Goal: Transaction & Acquisition: Obtain resource

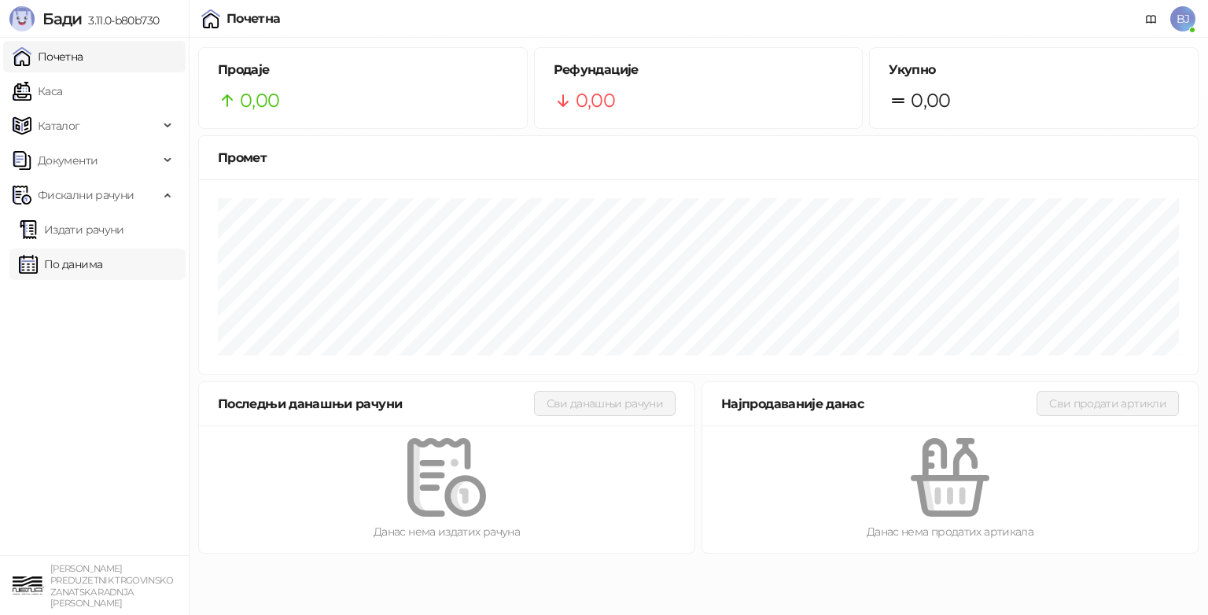
click at [101, 271] on link "По данима" at bounding box center [60, 264] width 83 height 31
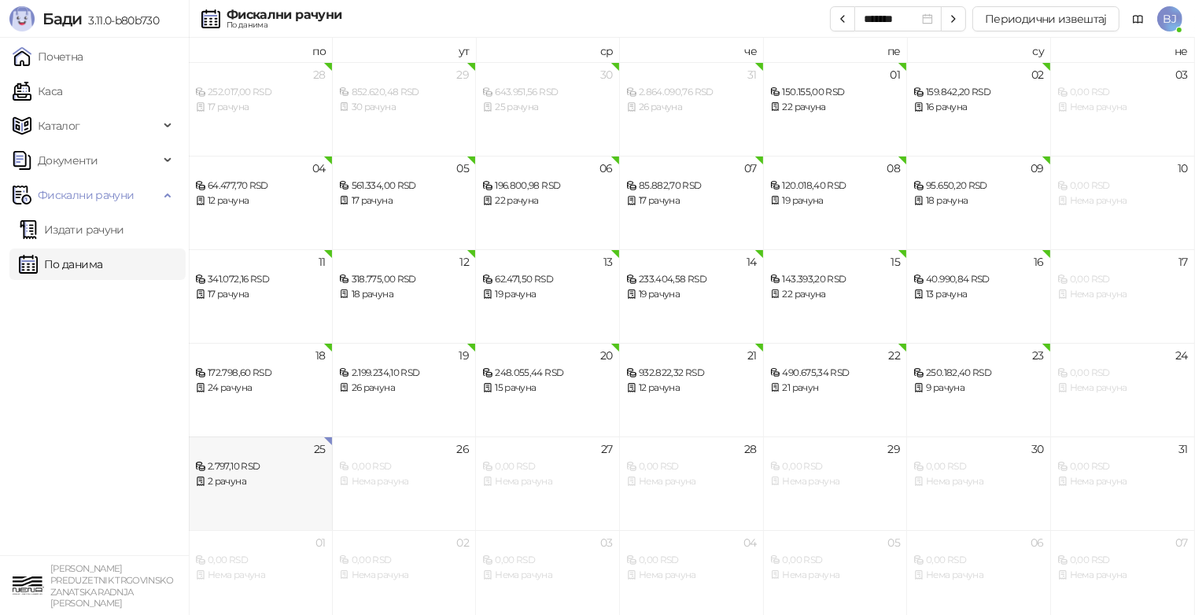
click at [283, 472] on div "2.797,10 RSD" at bounding box center [260, 466] width 131 height 15
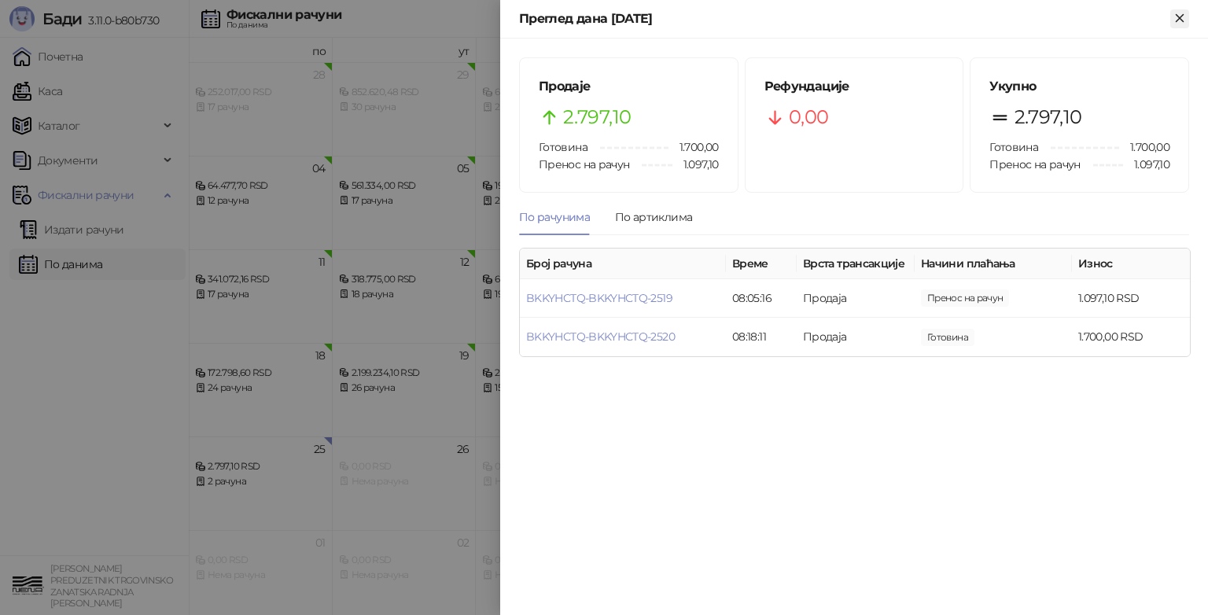
click at [1178, 18] on icon "Close" at bounding box center [1180, 18] width 14 height 14
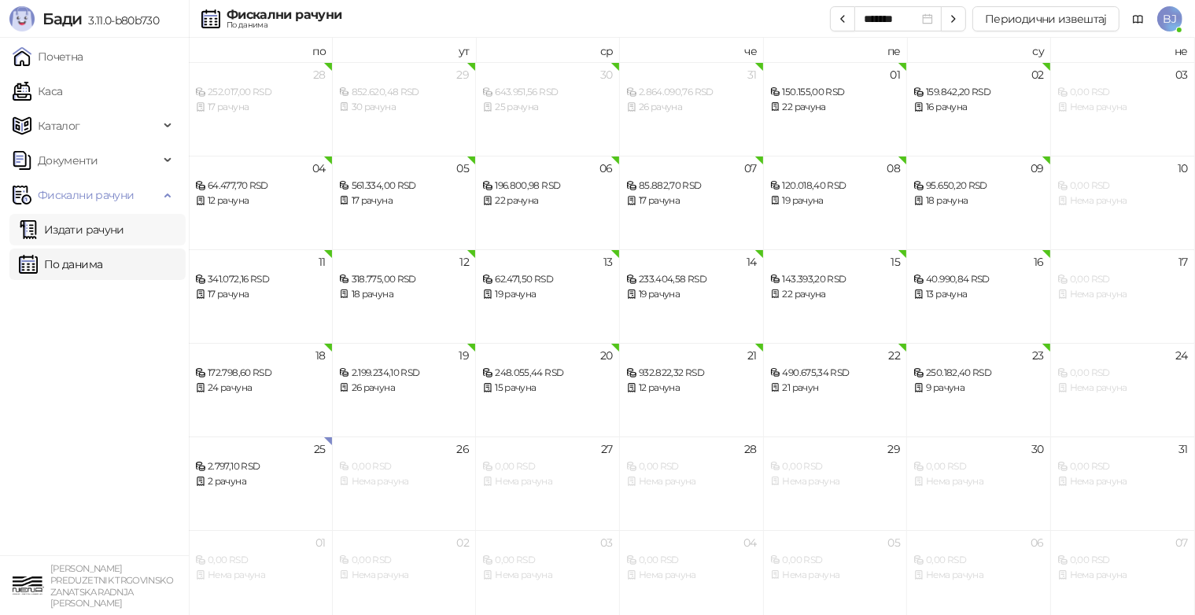
click at [76, 227] on link "Издати рачуни" at bounding box center [71, 229] width 105 height 31
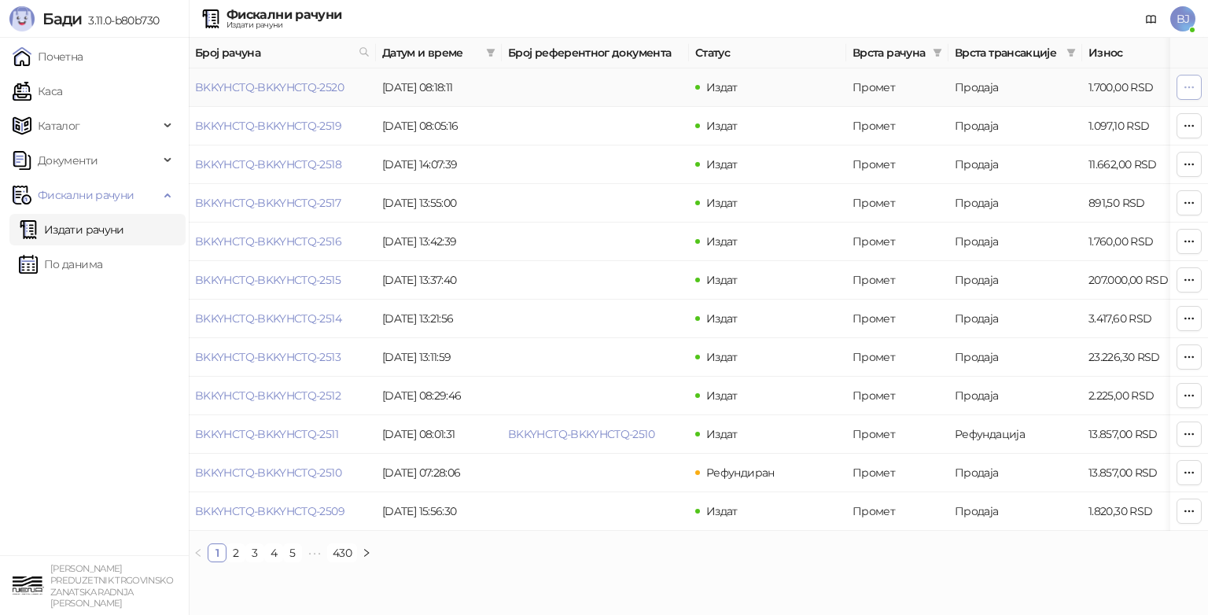
click at [1193, 90] on icon "button" at bounding box center [1189, 87] width 13 height 13
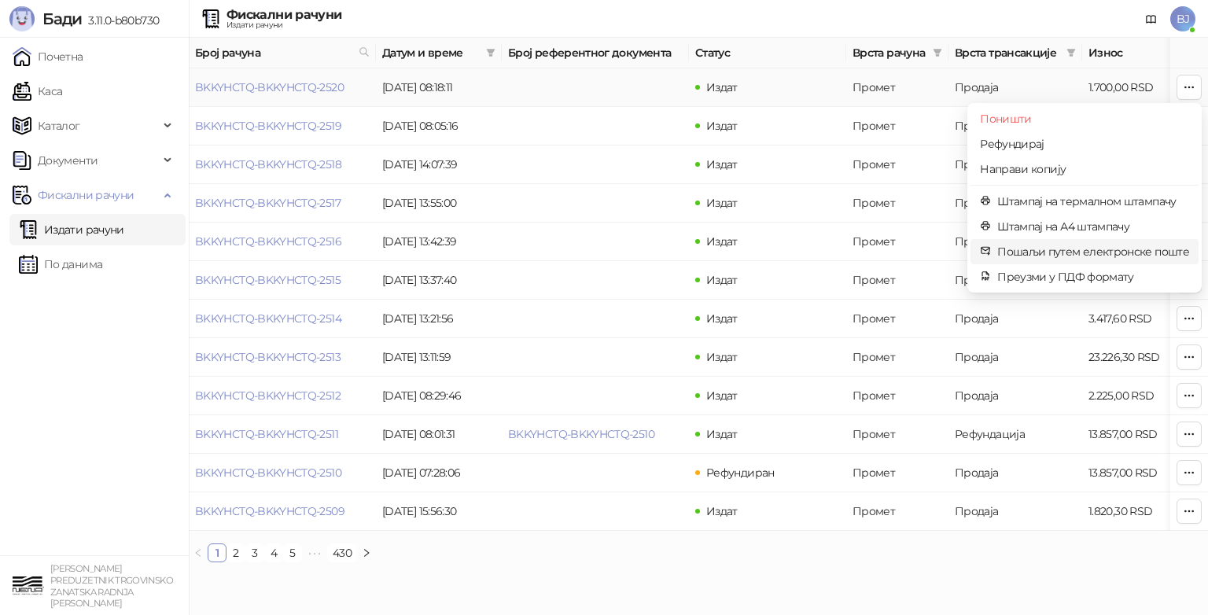
click at [1038, 250] on span "Пошаљи путем електронске поште" at bounding box center [1094, 251] width 192 height 17
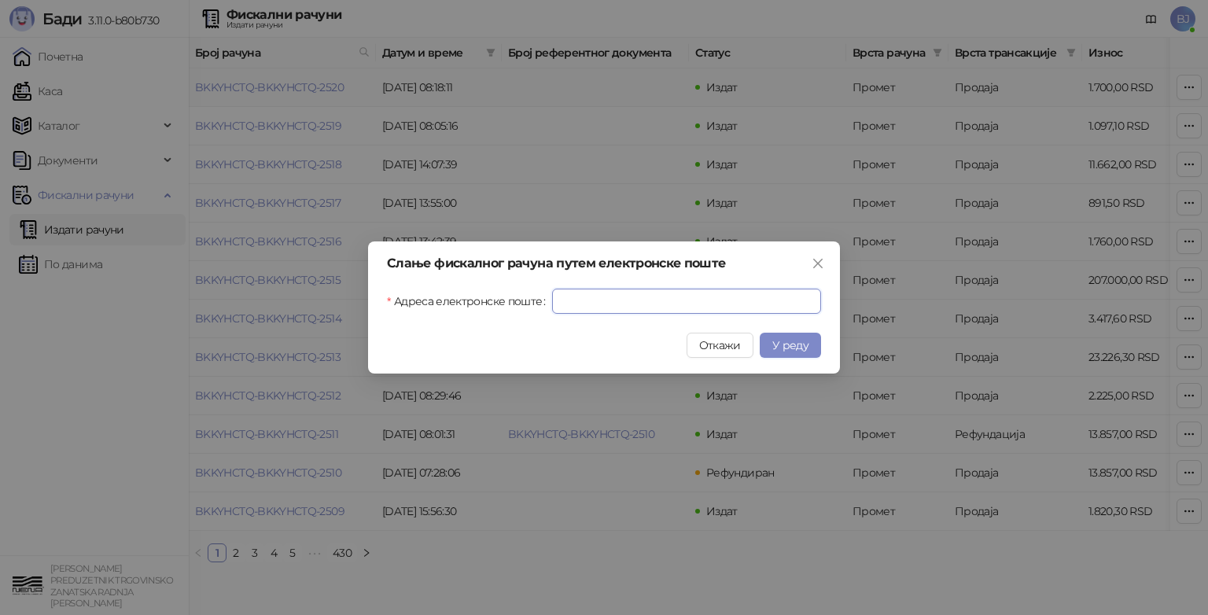
click at [575, 302] on input "Адреса електронске поште" at bounding box center [686, 301] width 269 height 25
paste input "**********"
type input "*"
click at [821, 260] on icon "close" at bounding box center [817, 263] width 9 height 9
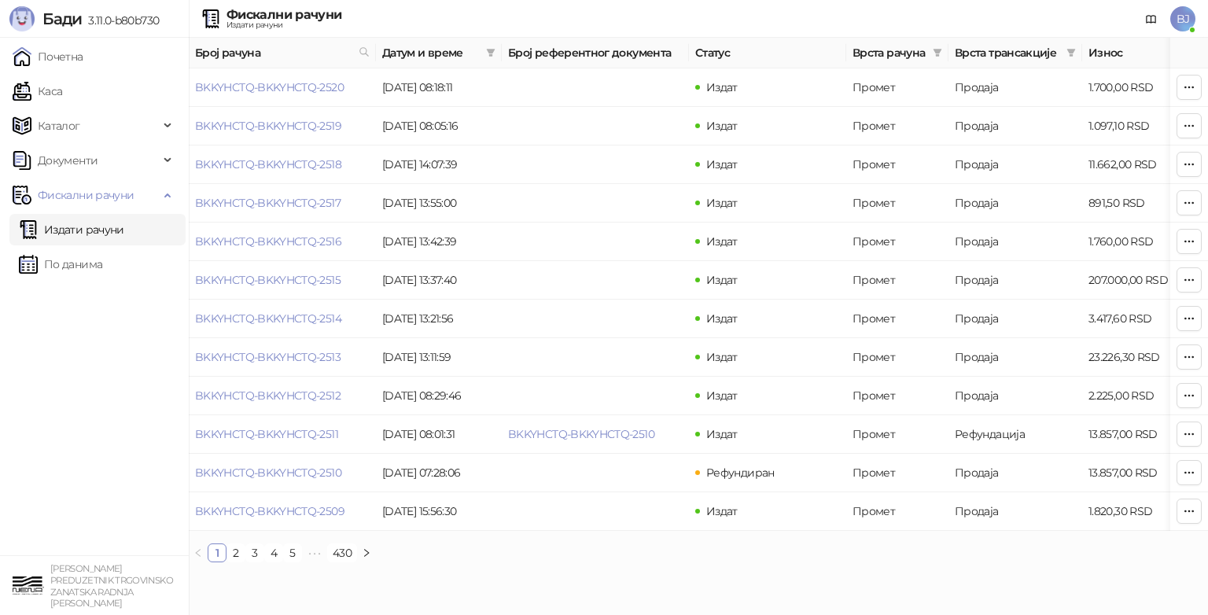
click at [1182, 13] on span "BJ" at bounding box center [1183, 18] width 25 height 25
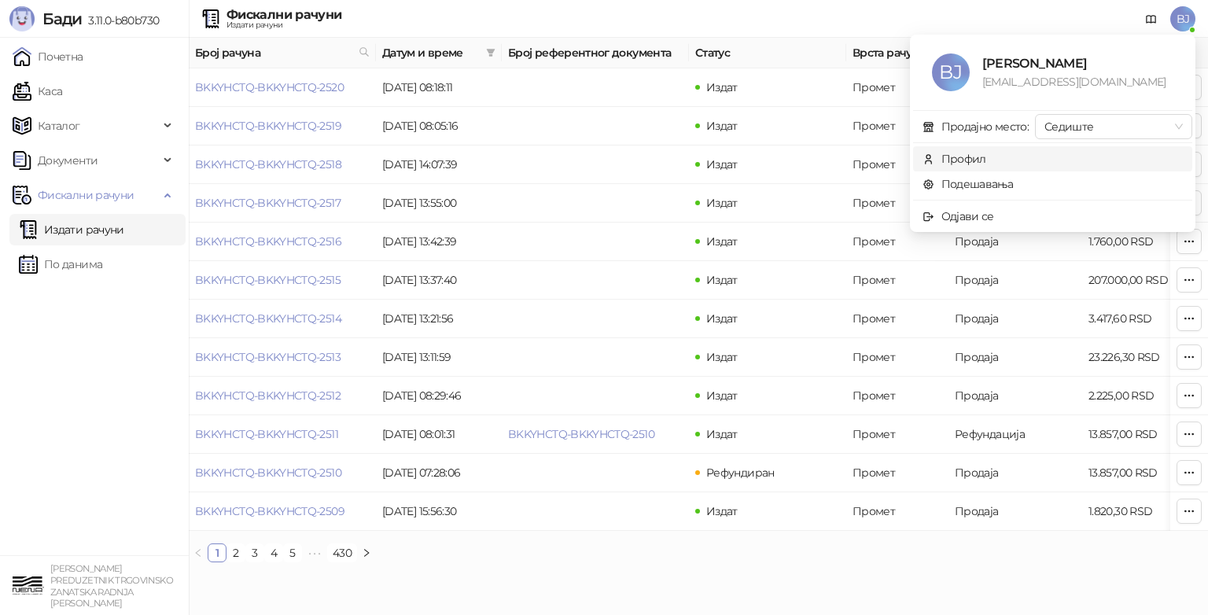
click at [1001, 157] on span "Профил" at bounding box center [1053, 158] width 260 height 17
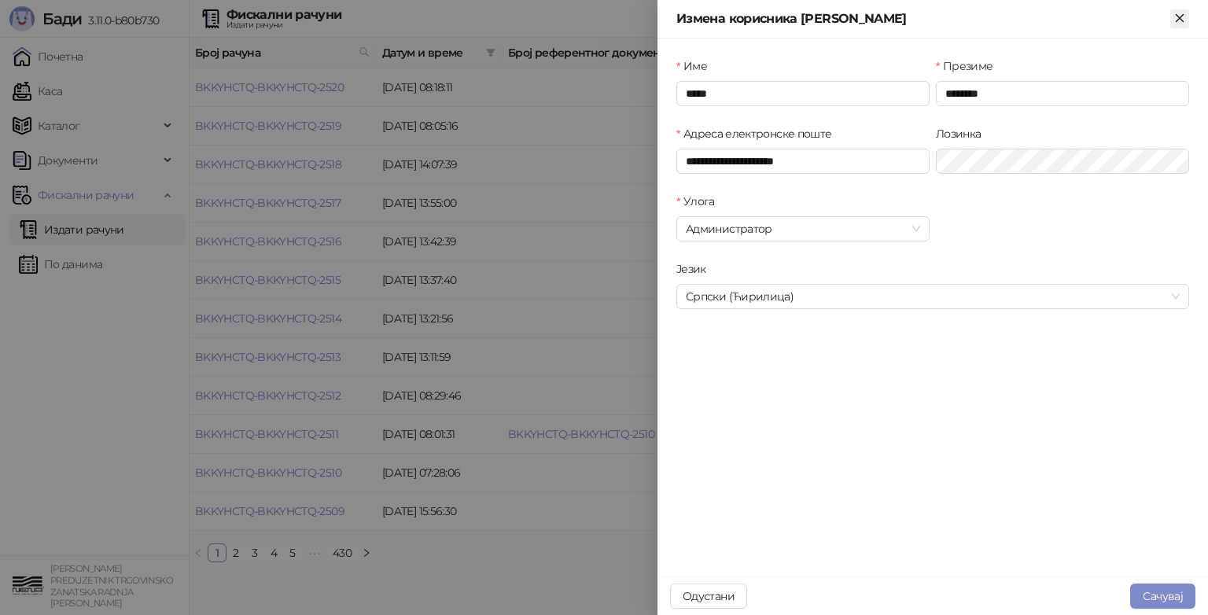
click at [1178, 17] on icon "Close" at bounding box center [1179, 17] width 7 height 7
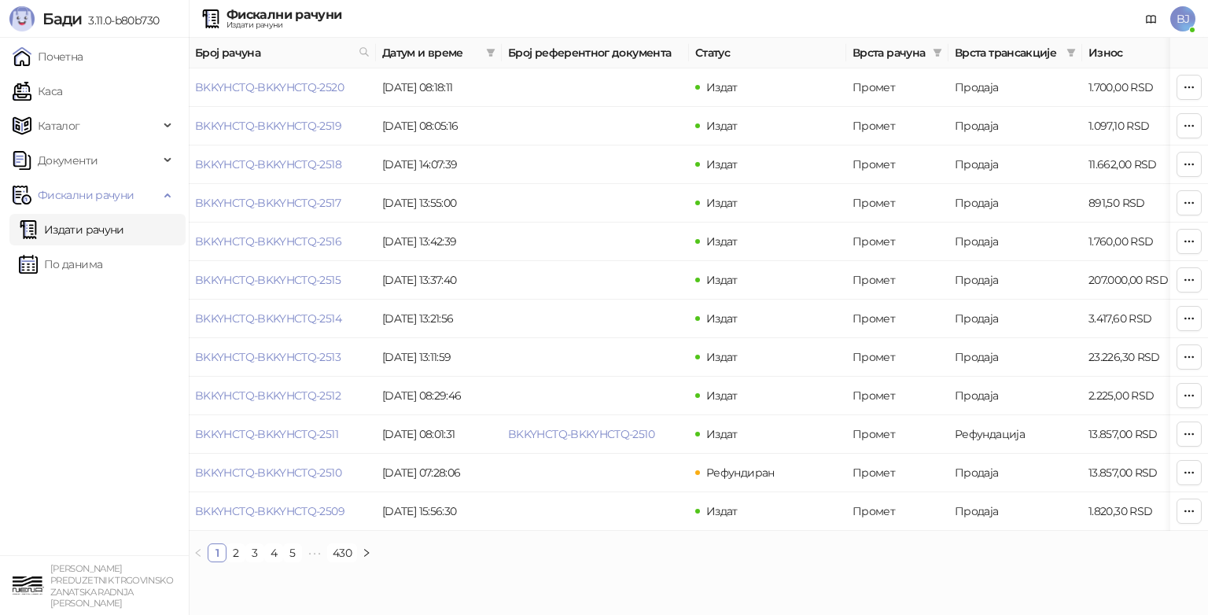
click at [1180, 16] on span "BJ" at bounding box center [1183, 18] width 25 height 25
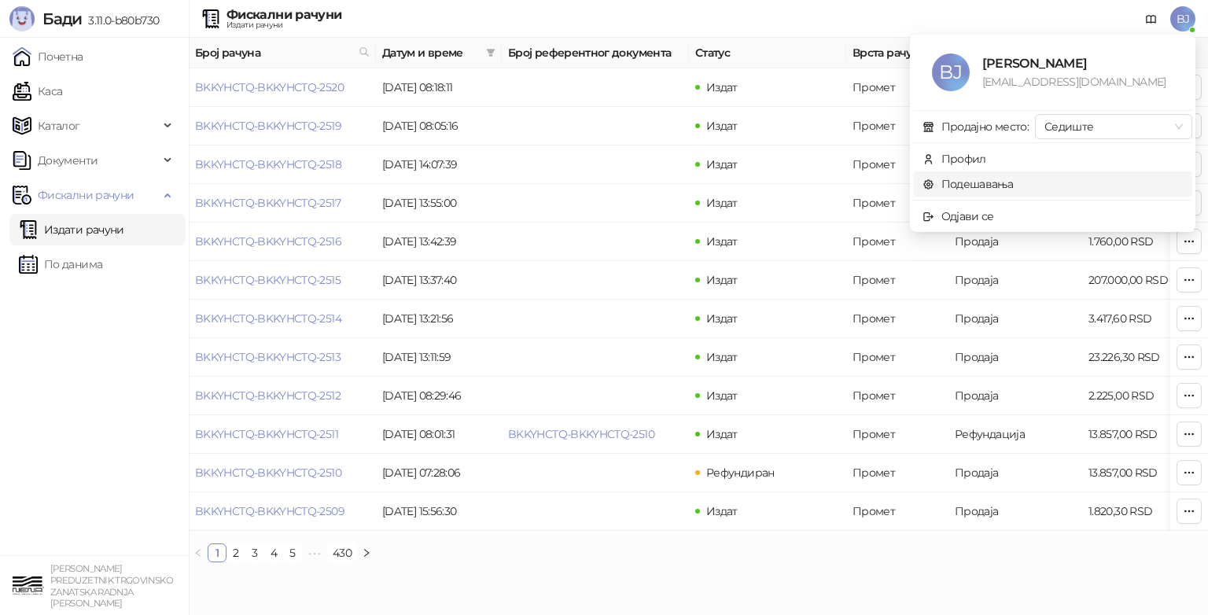
drag, startPoint x: 984, startPoint y: 179, endPoint x: 977, endPoint y: 200, distance: 21.6
click at [985, 179] on link "Подешавања" at bounding box center [968, 184] width 91 height 14
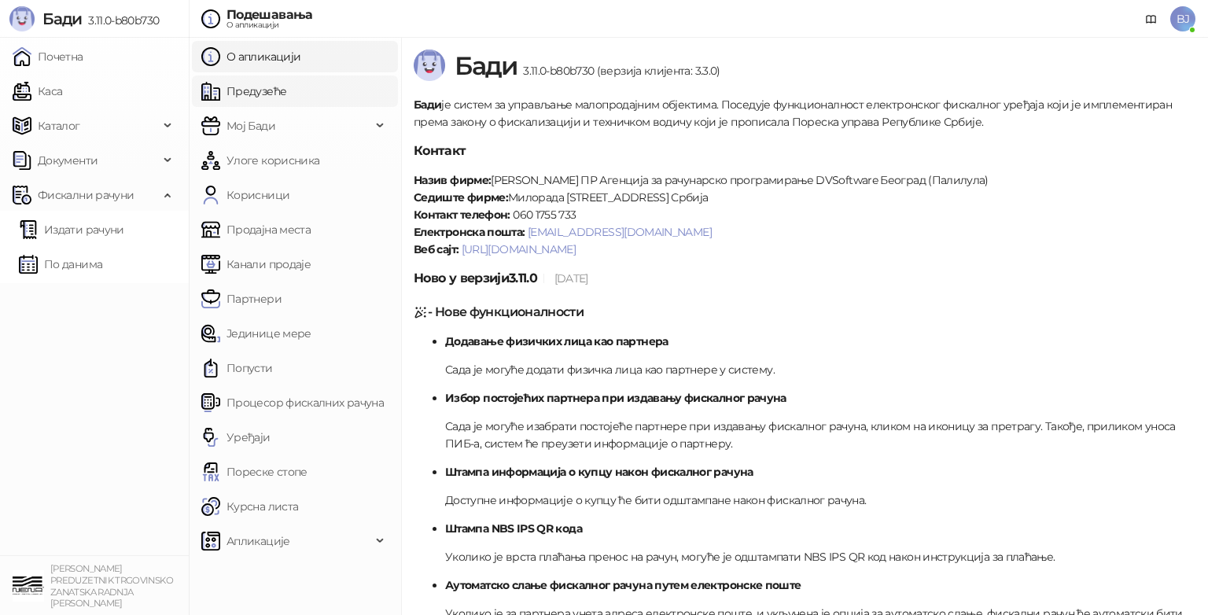
click at [252, 85] on link "Предузеће" at bounding box center [243, 91] width 85 height 31
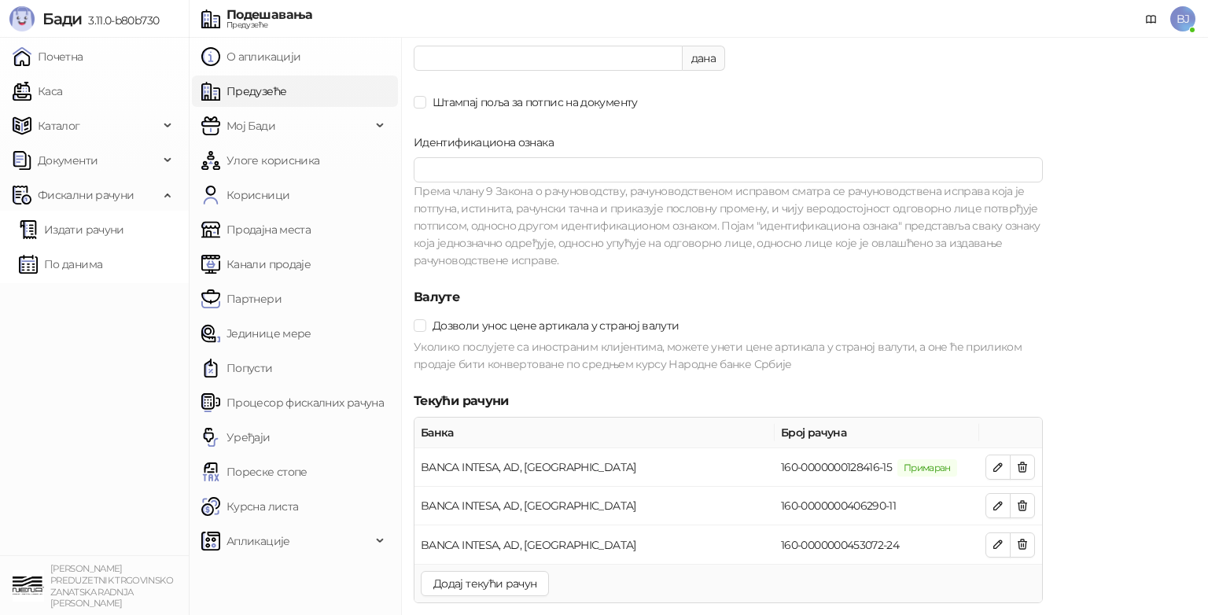
scroll to position [1337, 0]
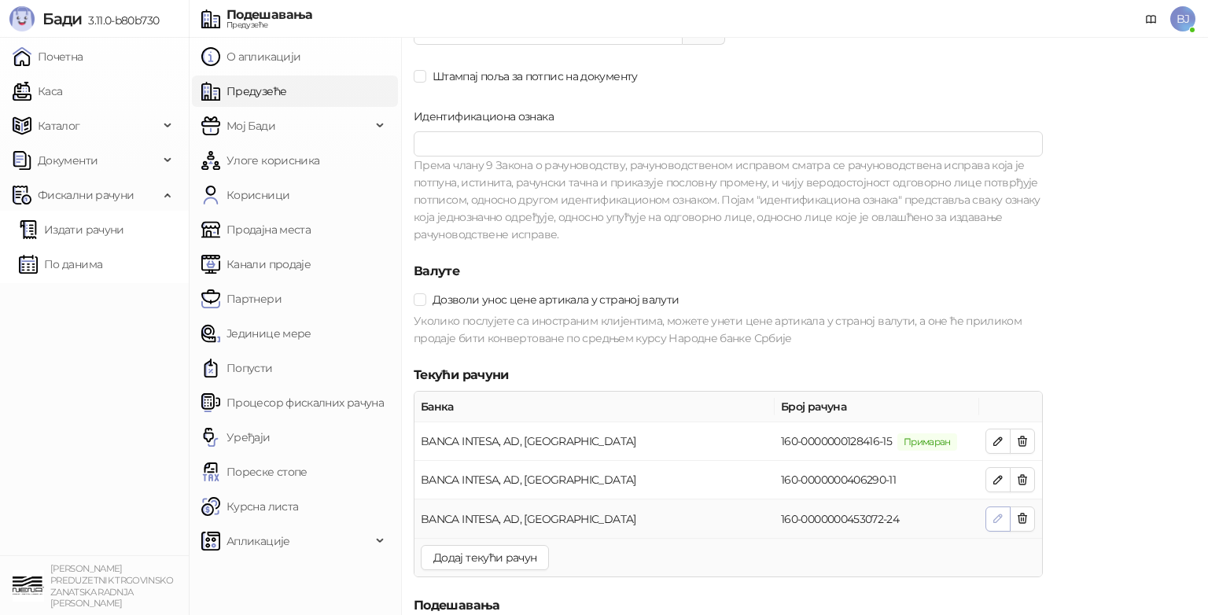
click at [998, 517] on icon "button" at bounding box center [998, 519] width 8 height 8
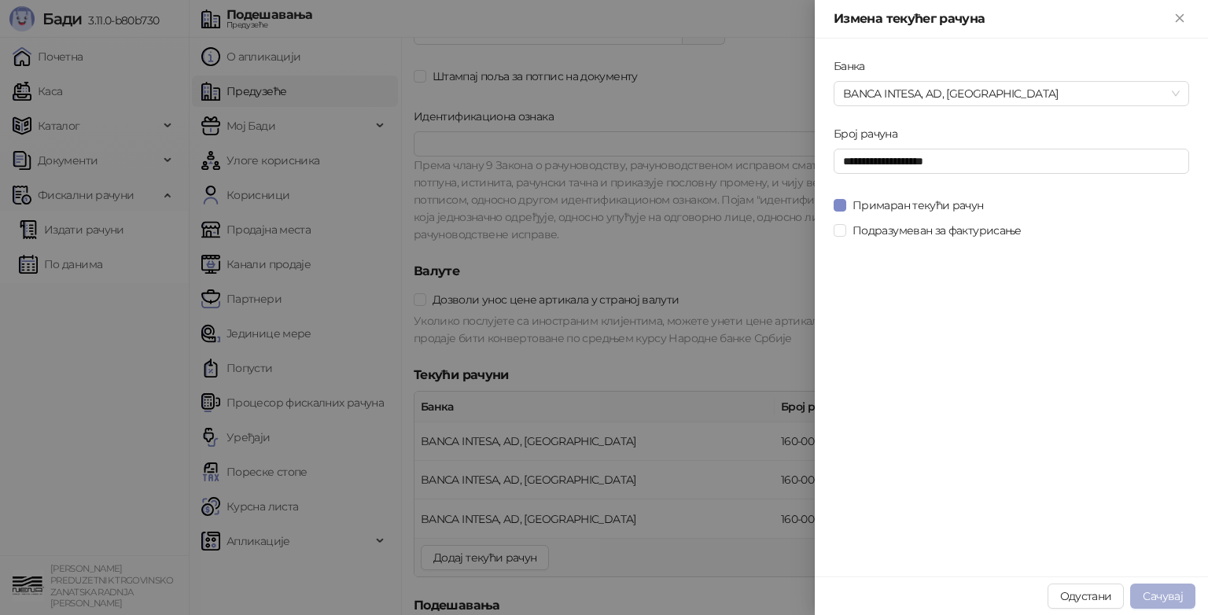
click at [1167, 594] on span "Сачувај" at bounding box center [1163, 596] width 40 height 14
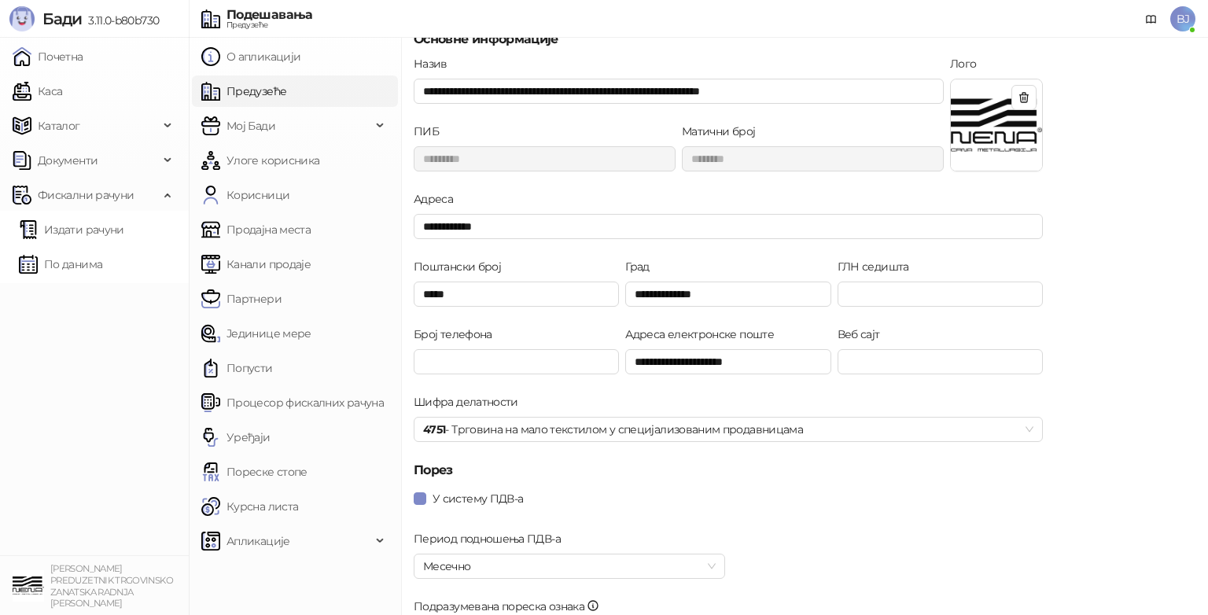
scroll to position [0, 0]
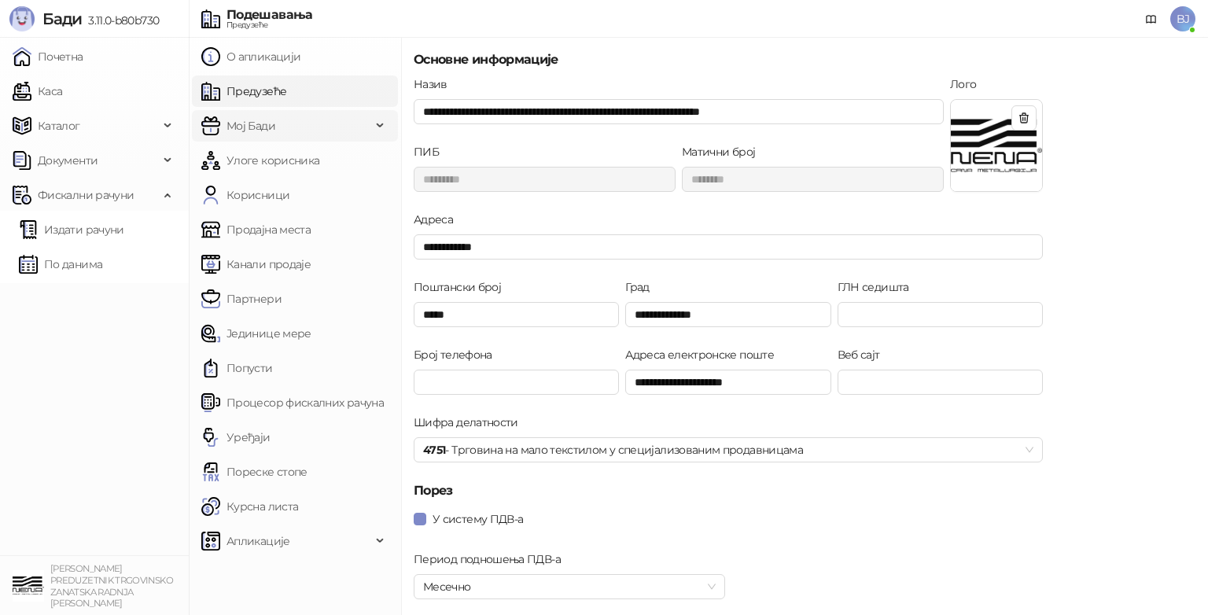
click at [379, 124] on div "Мој Бади" at bounding box center [295, 125] width 206 height 31
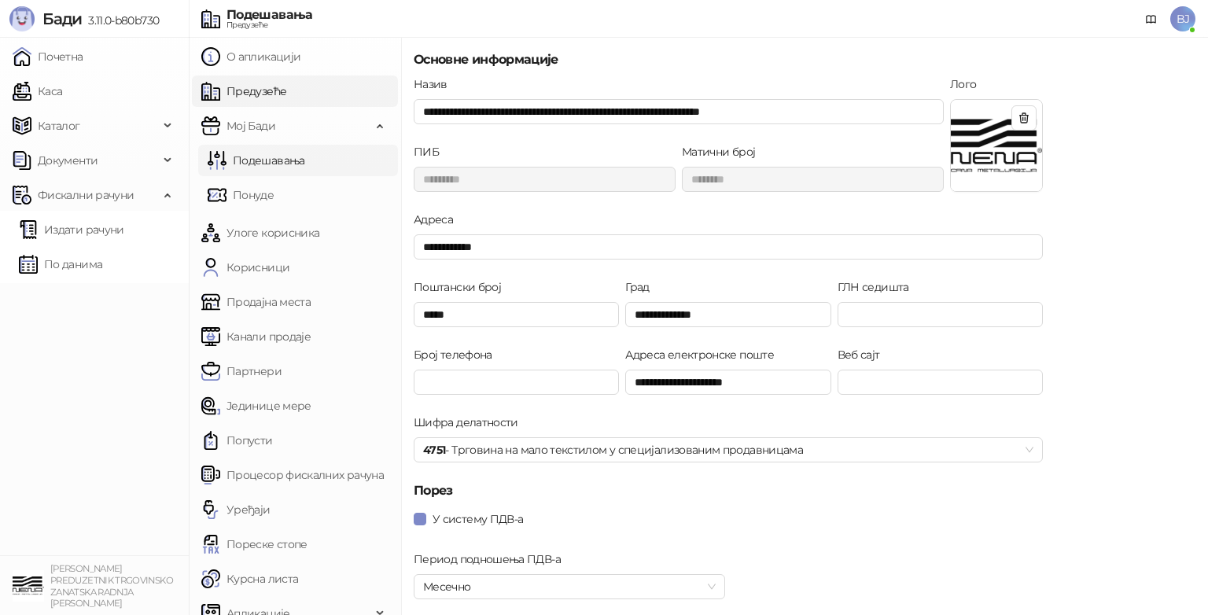
click at [271, 158] on link "Подешавања" at bounding box center [257, 160] width 98 height 31
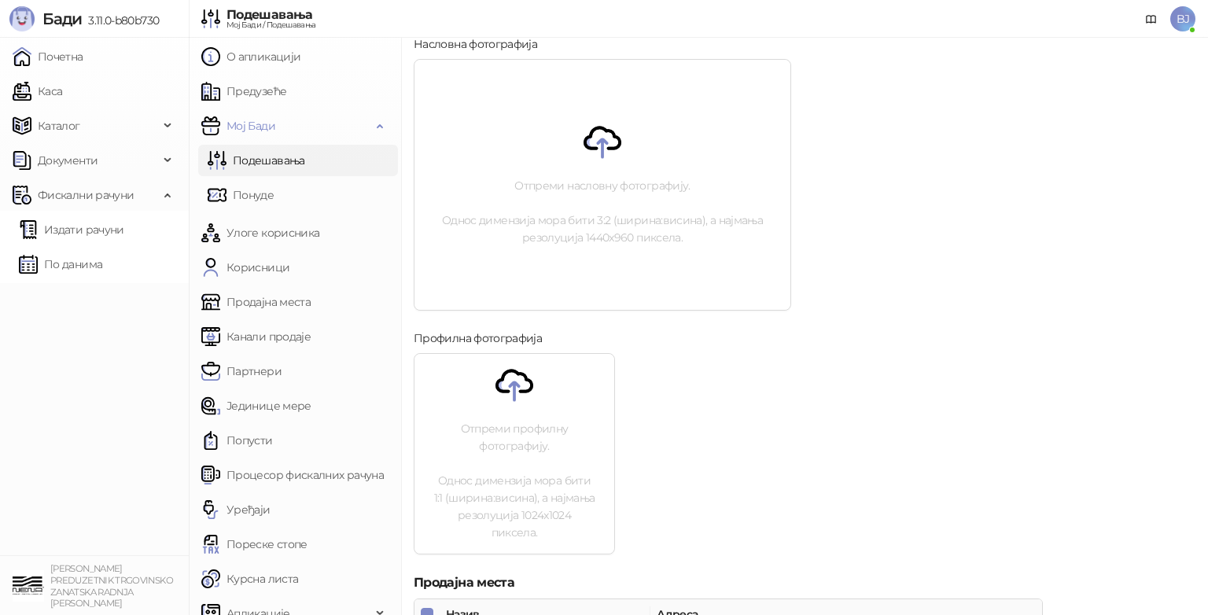
scroll to position [344, 0]
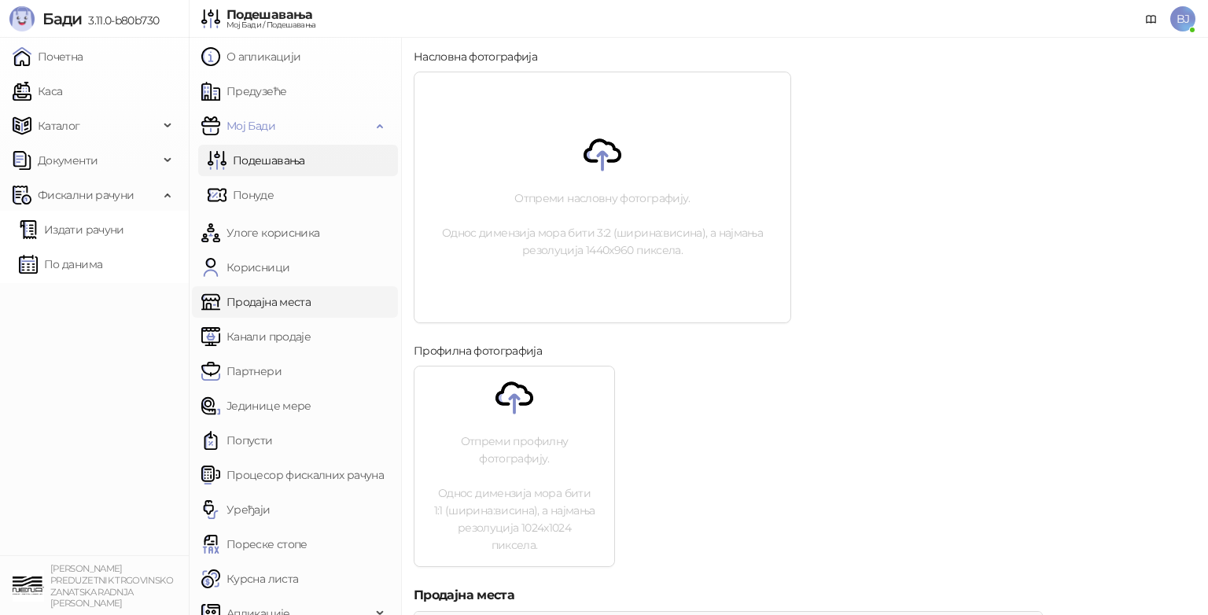
click at [287, 300] on link "Продајна места" at bounding box center [255, 301] width 109 height 31
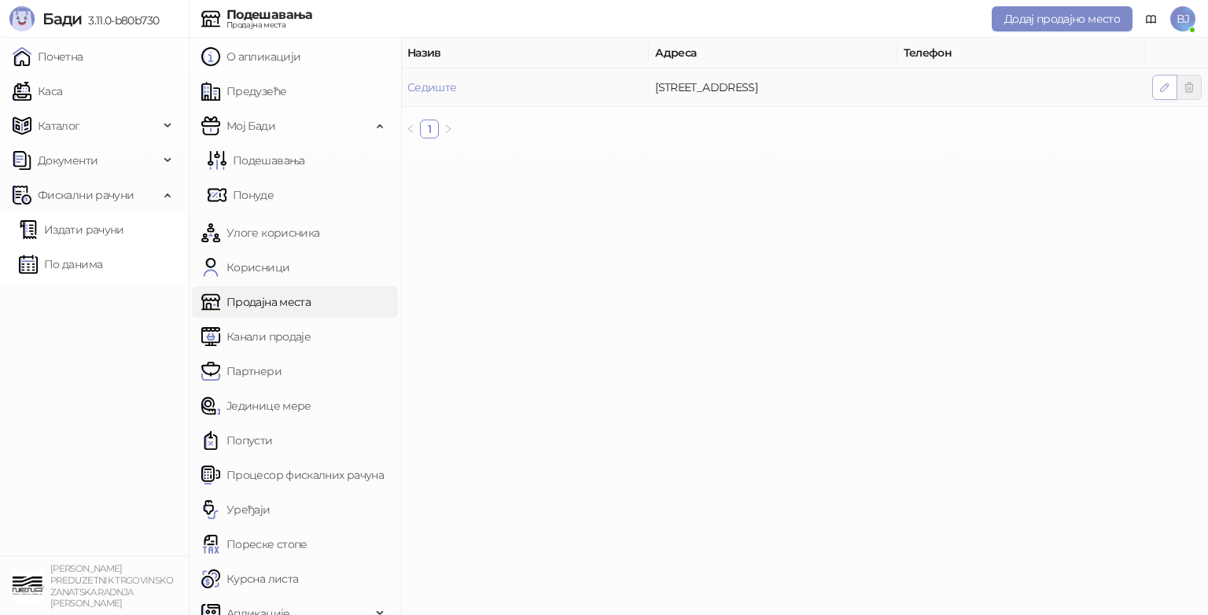
click at [1157, 84] on button "button" at bounding box center [1165, 87] width 25 height 25
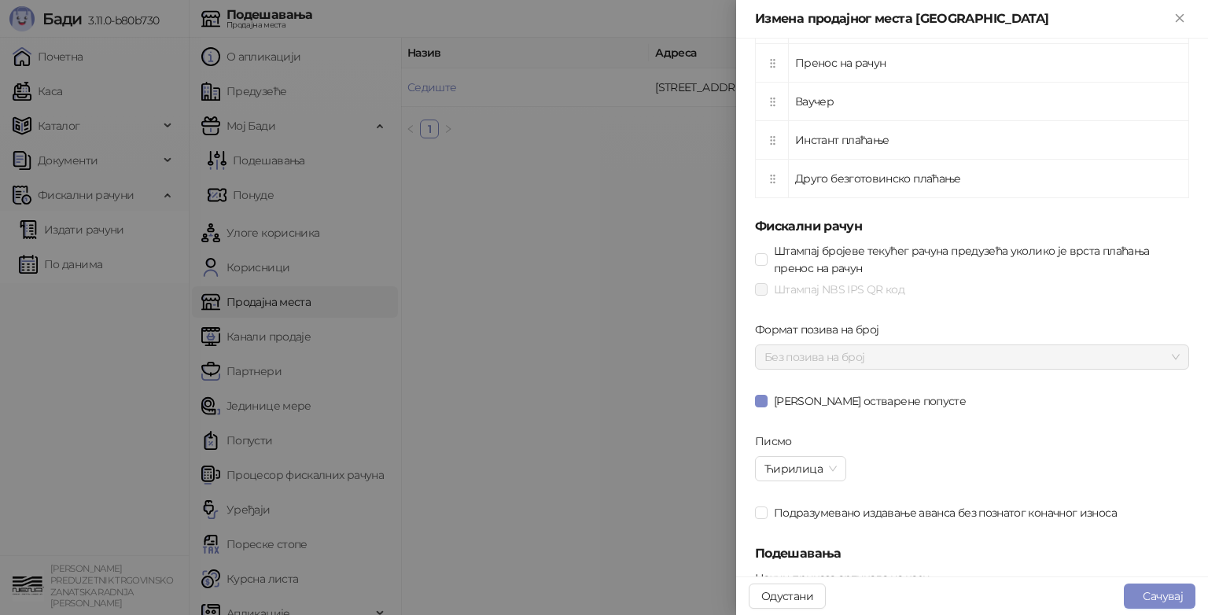
scroll to position [736, 0]
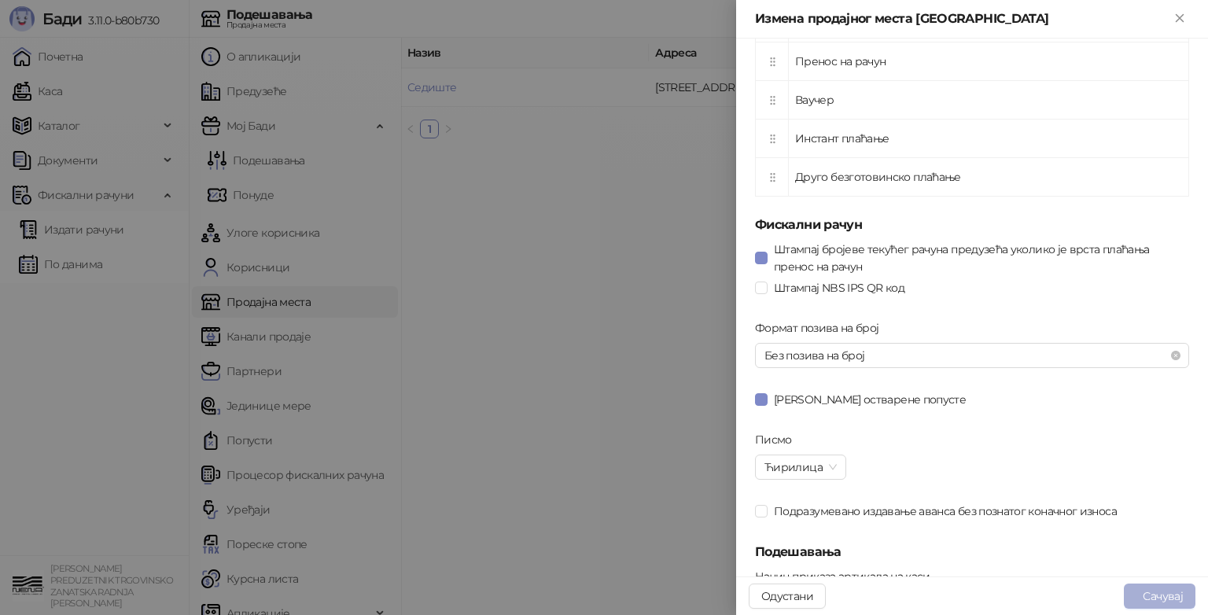
click at [1149, 593] on button "Сачувај" at bounding box center [1160, 596] width 72 height 25
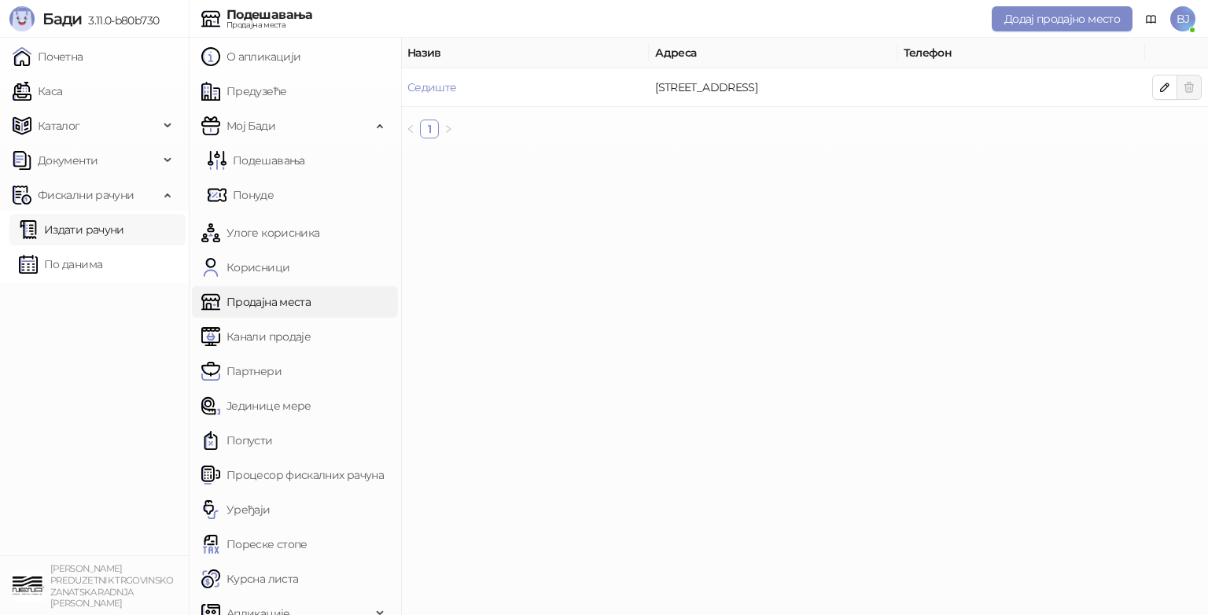
click at [56, 228] on link "Издати рачуни" at bounding box center [71, 229] width 105 height 31
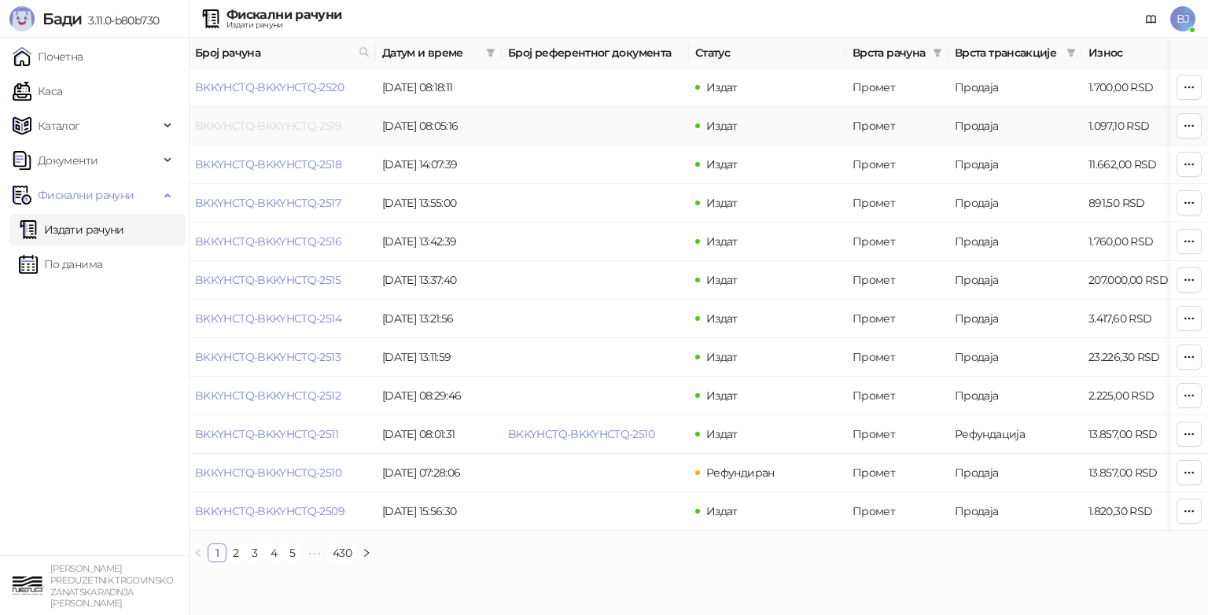
click at [227, 123] on link "BKKYHCTQ-BKKYHCTQ-2519" at bounding box center [268, 126] width 146 height 14
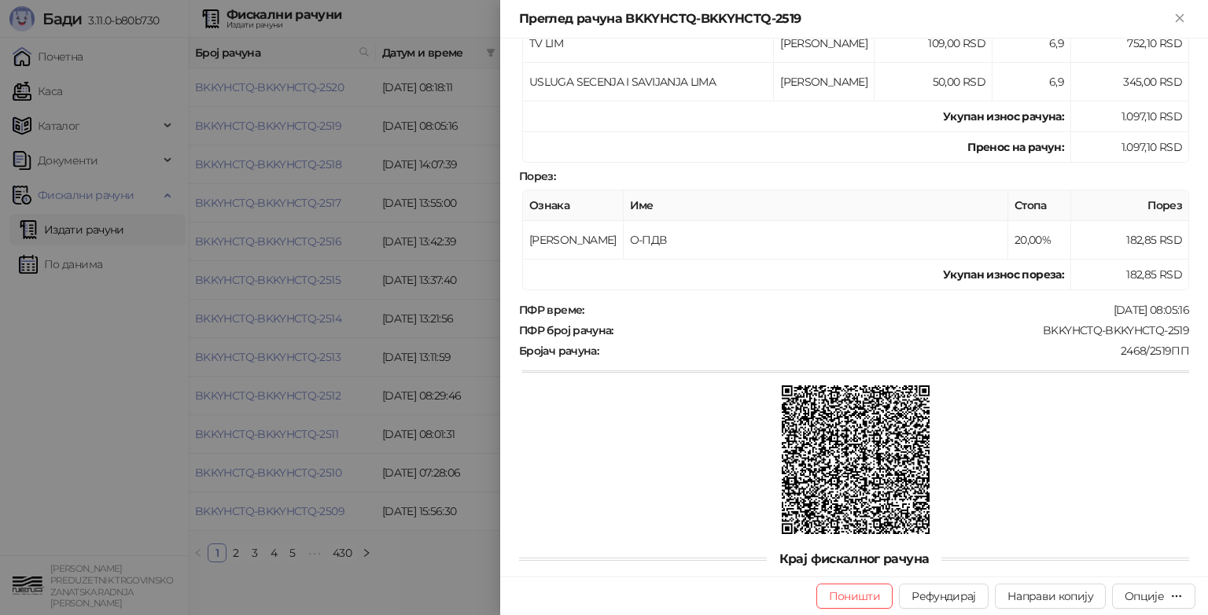
scroll to position [322, 0]
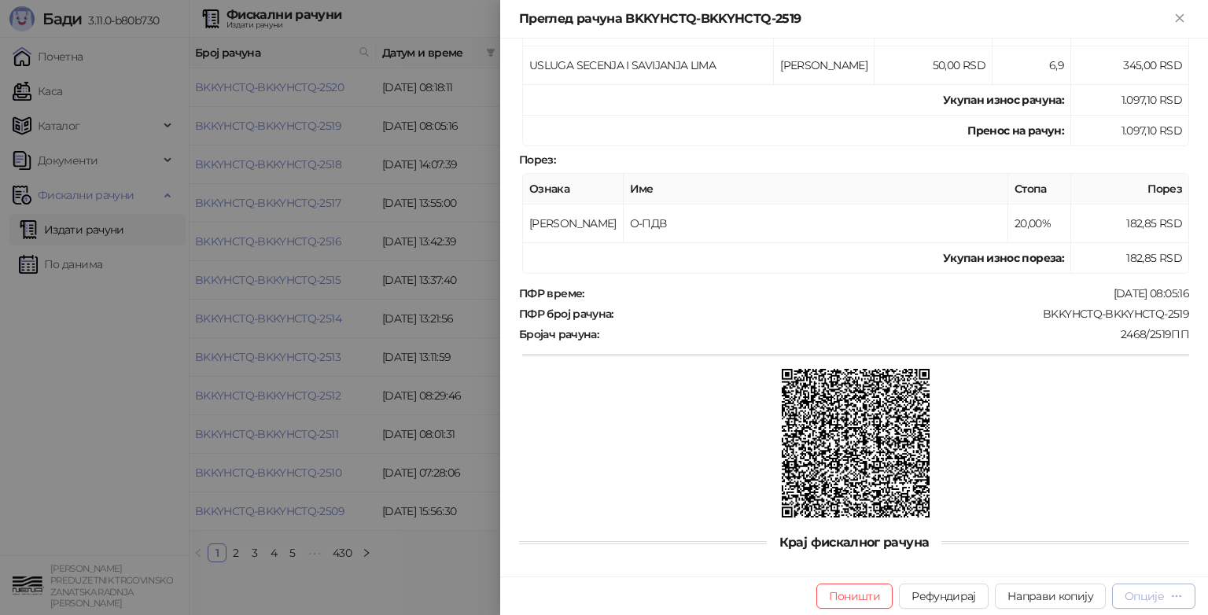
click at [1142, 597] on div "Опције" at bounding box center [1144, 596] width 39 height 14
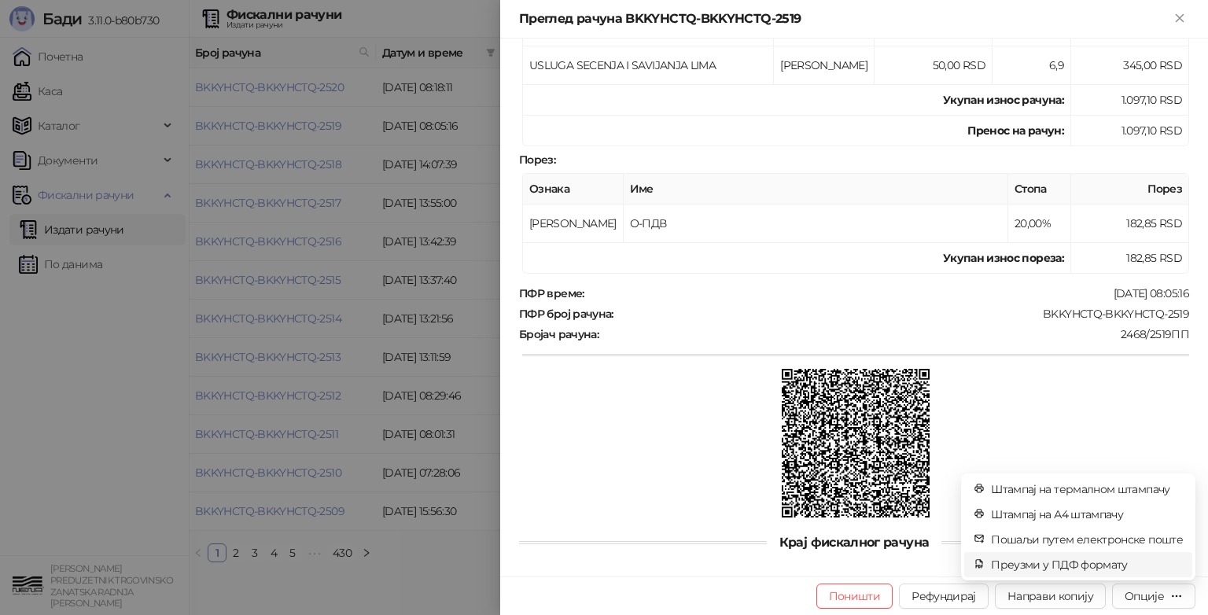
click at [1054, 563] on span "Преузми у ПДФ формату" at bounding box center [1087, 564] width 192 height 17
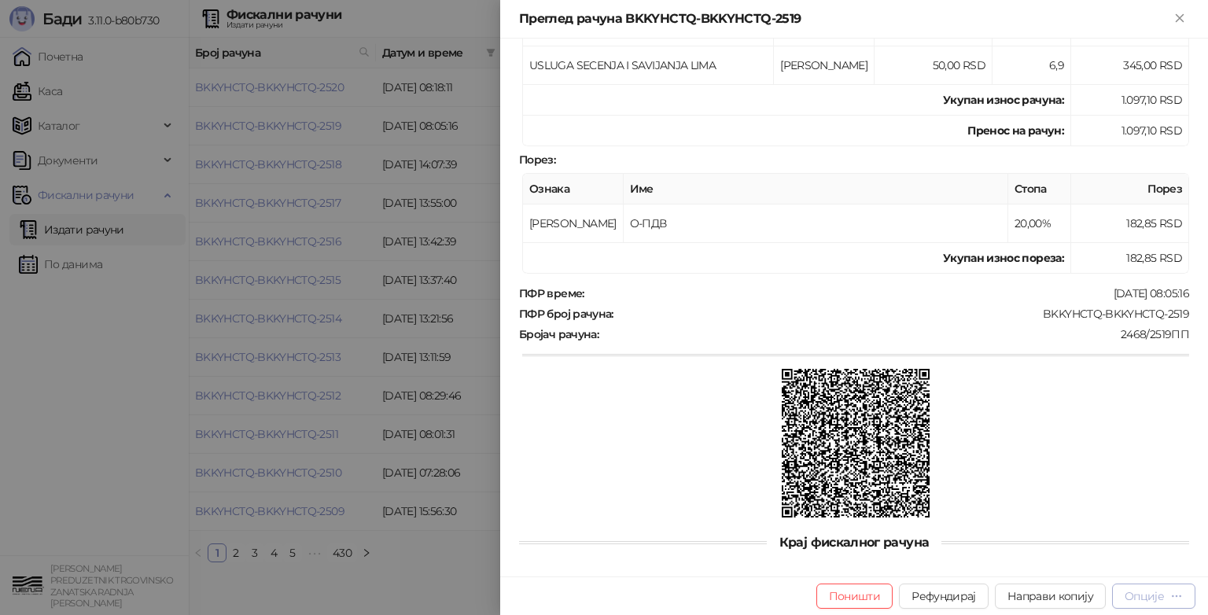
click at [1178, 592] on icon "button" at bounding box center [1177, 596] width 13 height 13
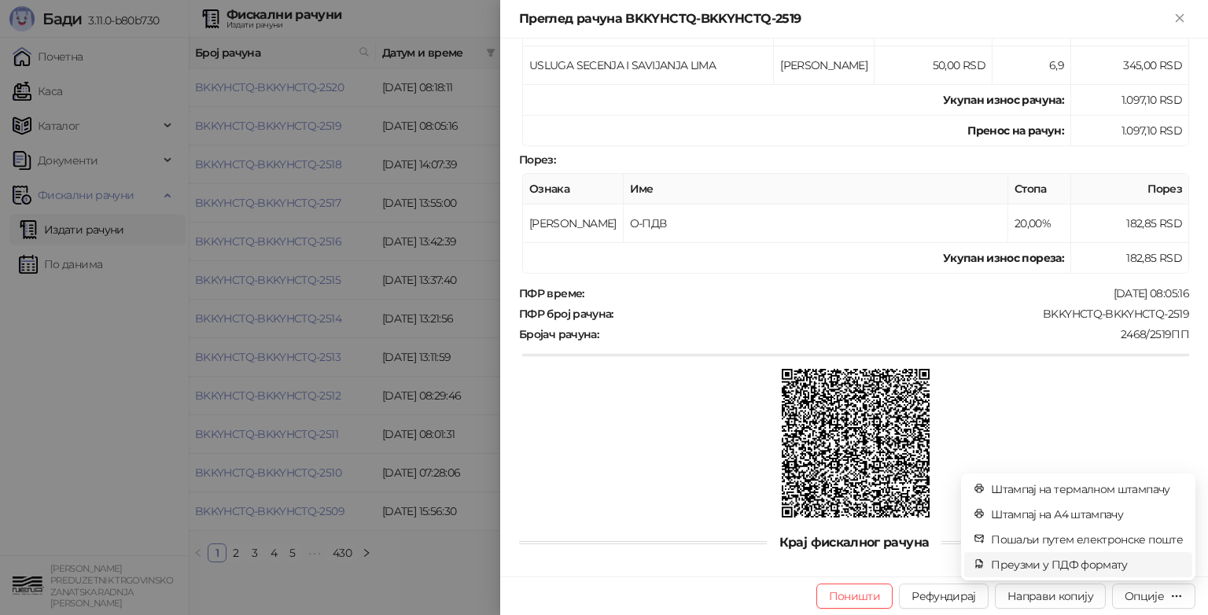
click at [1074, 569] on span "Преузми у ПДФ формату" at bounding box center [1087, 564] width 192 height 17
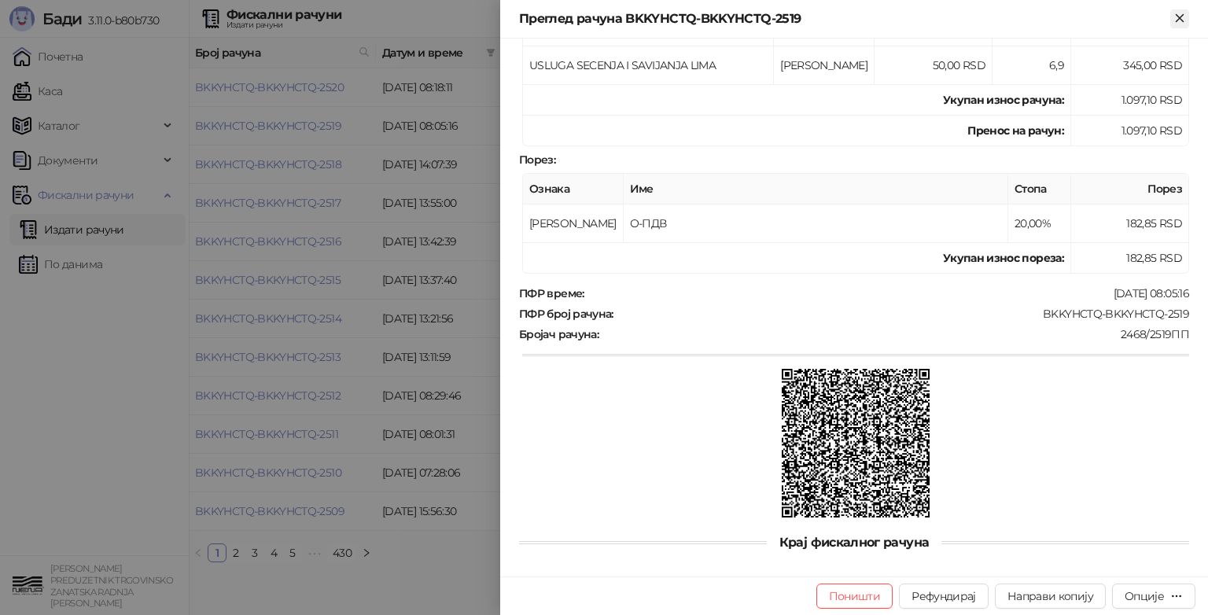
click at [1178, 16] on icon "Close" at bounding box center [1180, 18] width 14 height 14
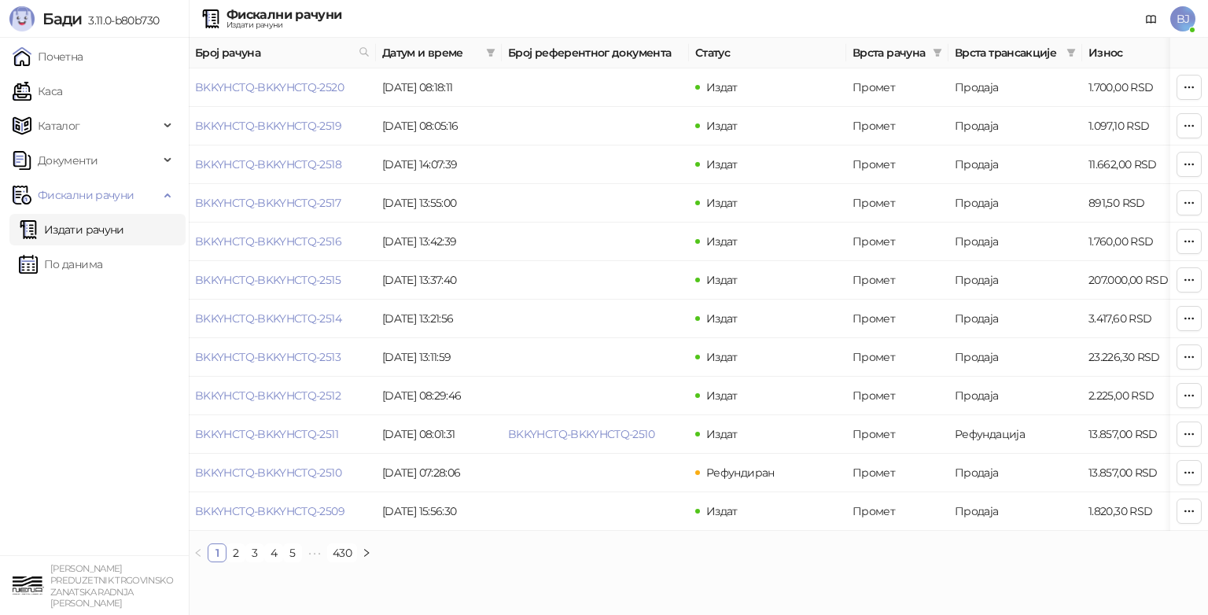
click at [1177, 13] on span "BJ" at bounding box center [1183, 18] width 25 height 25
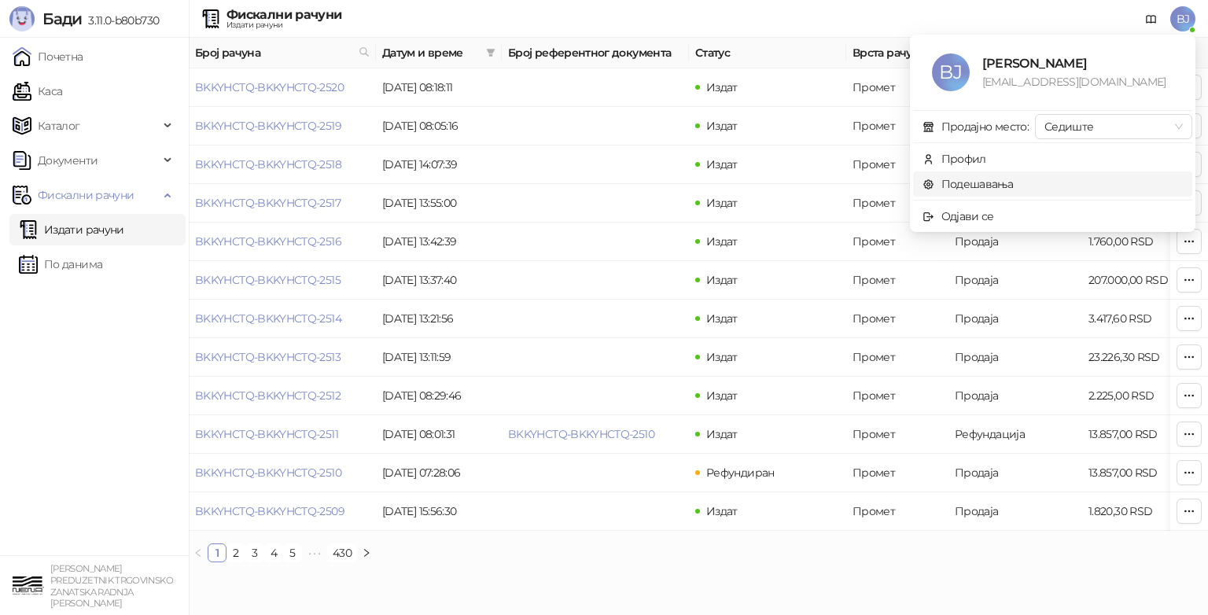
click at [978, 183] on link "Подешавања" at bounding box center [968, 184] width 91 height 14
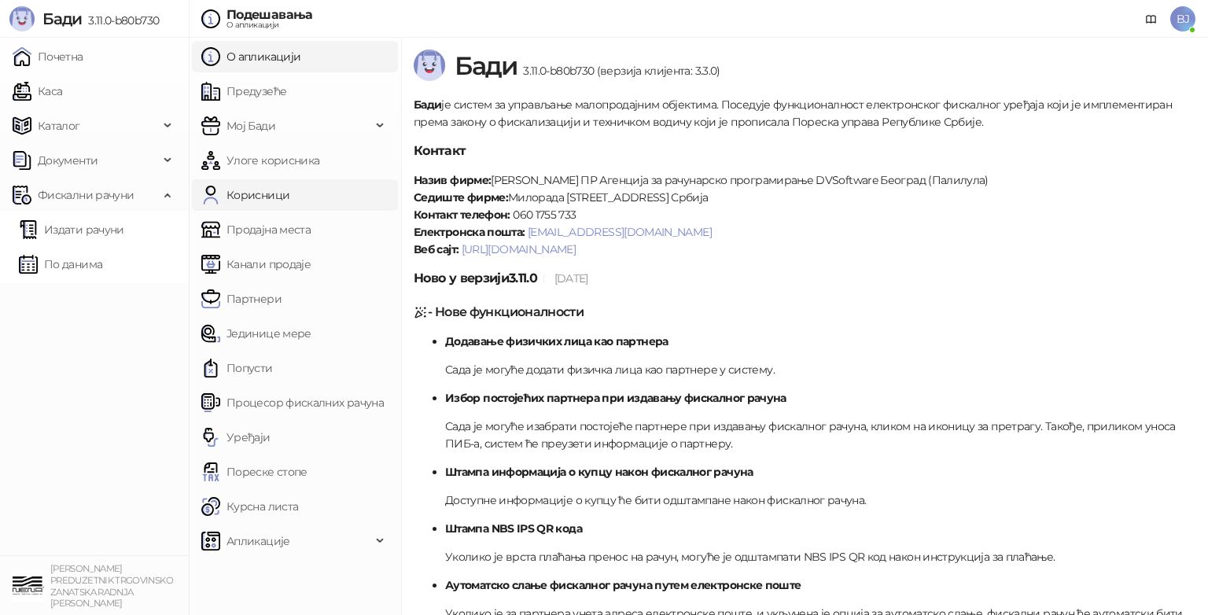
click at [256, 193] on link "Корисници" at bounding box center [245, 194] width 88 height 31
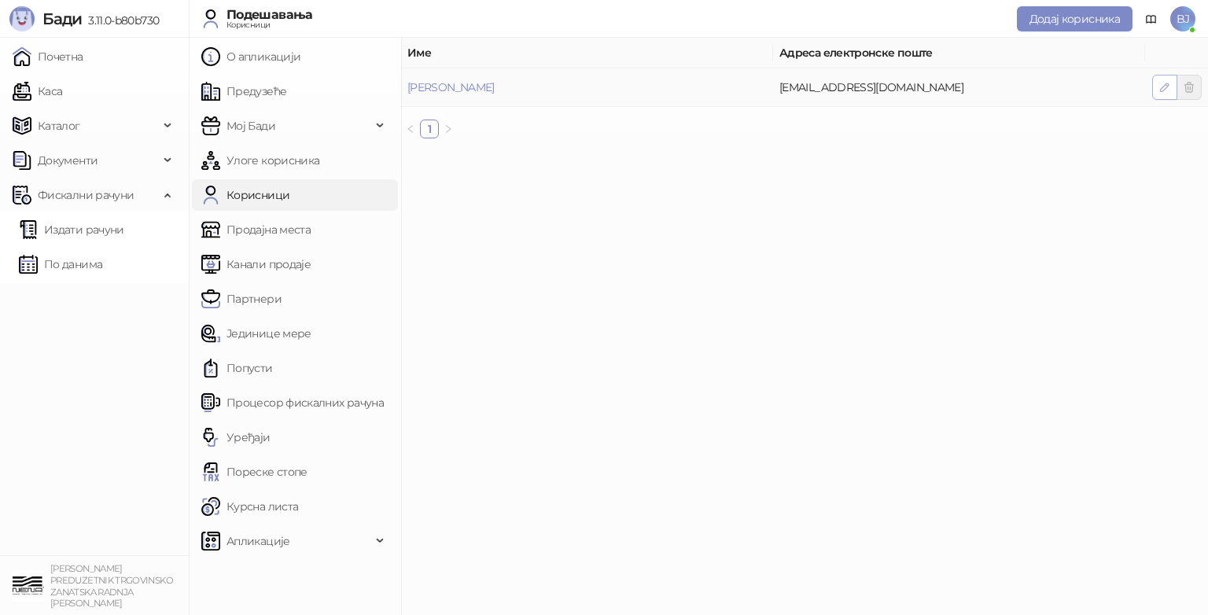
click at [1164, 87] on icon "button" at bounding box center [1165, 87] width 13 height 13
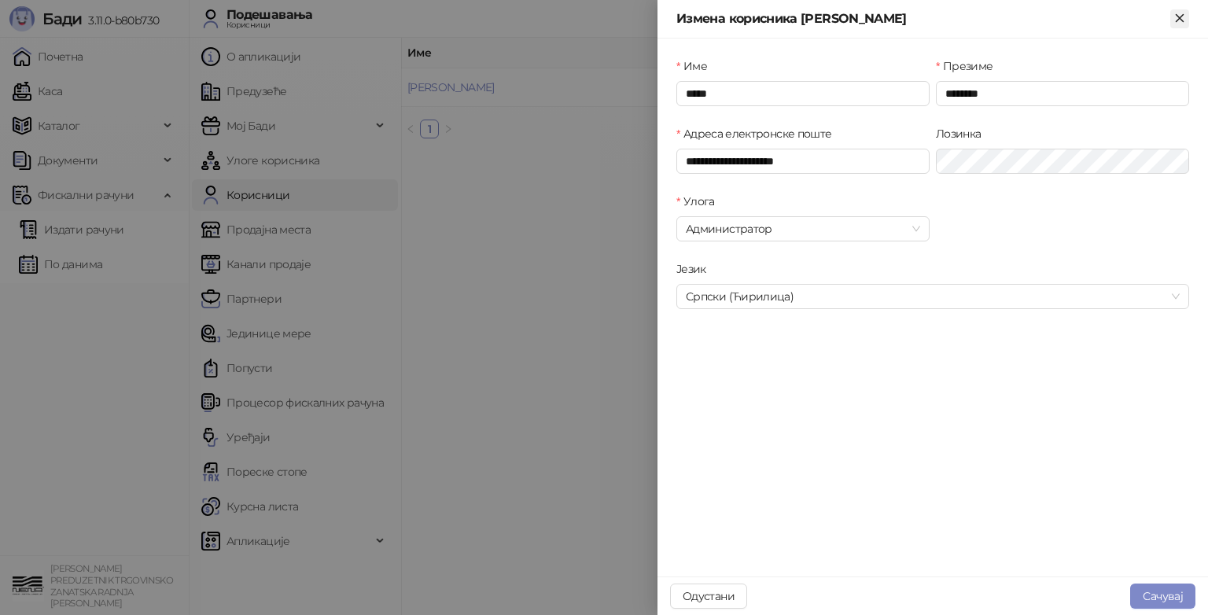
click at [1178, 17] on icon "Close" at bounding box center [1179, 17] width 7 height 7
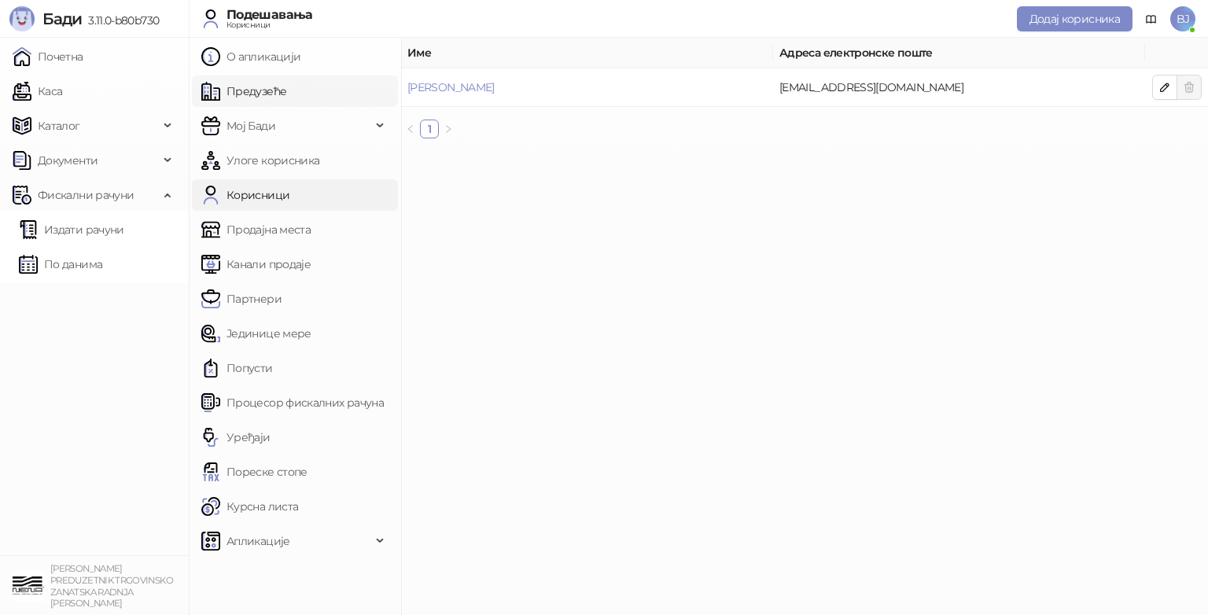
click at [265, 88] on link "Предузеће" at bounding box center [243, 91] width 85 height 31
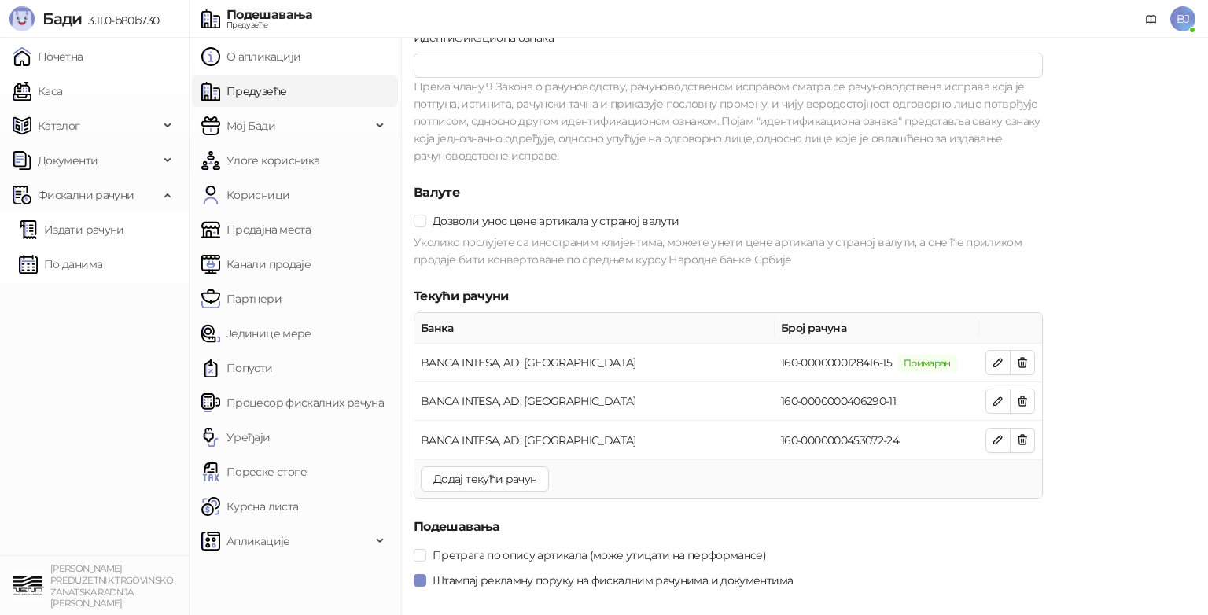
scroll to position [1495, 0]
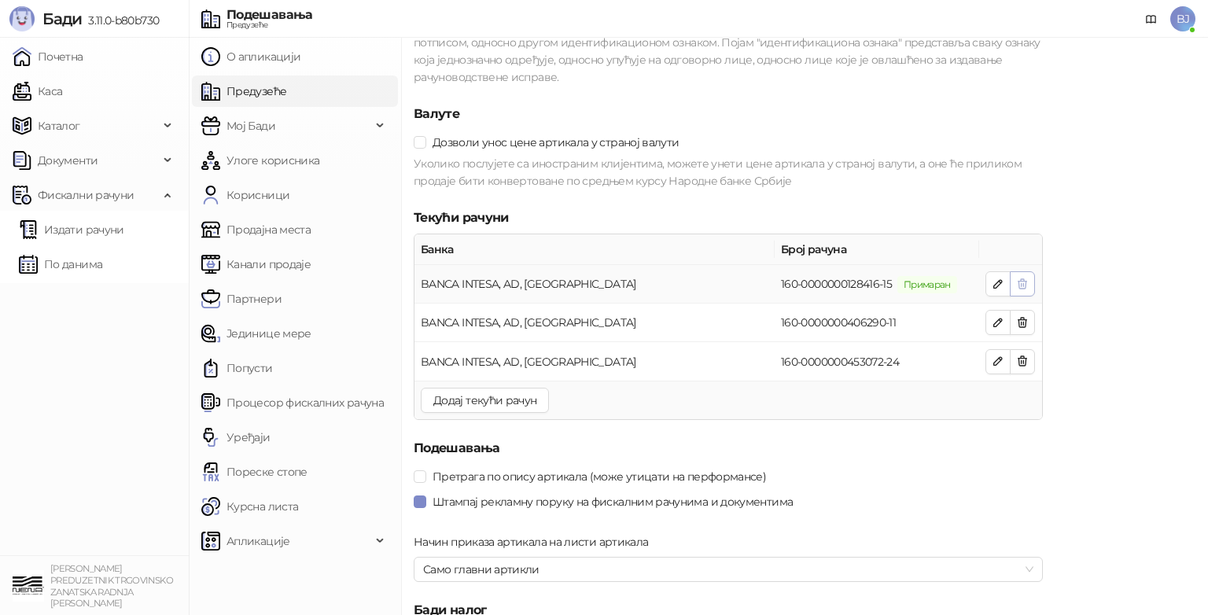
click at [1023, 283] on icon "button" at bounding box center [1022, 284] width 13 height 13
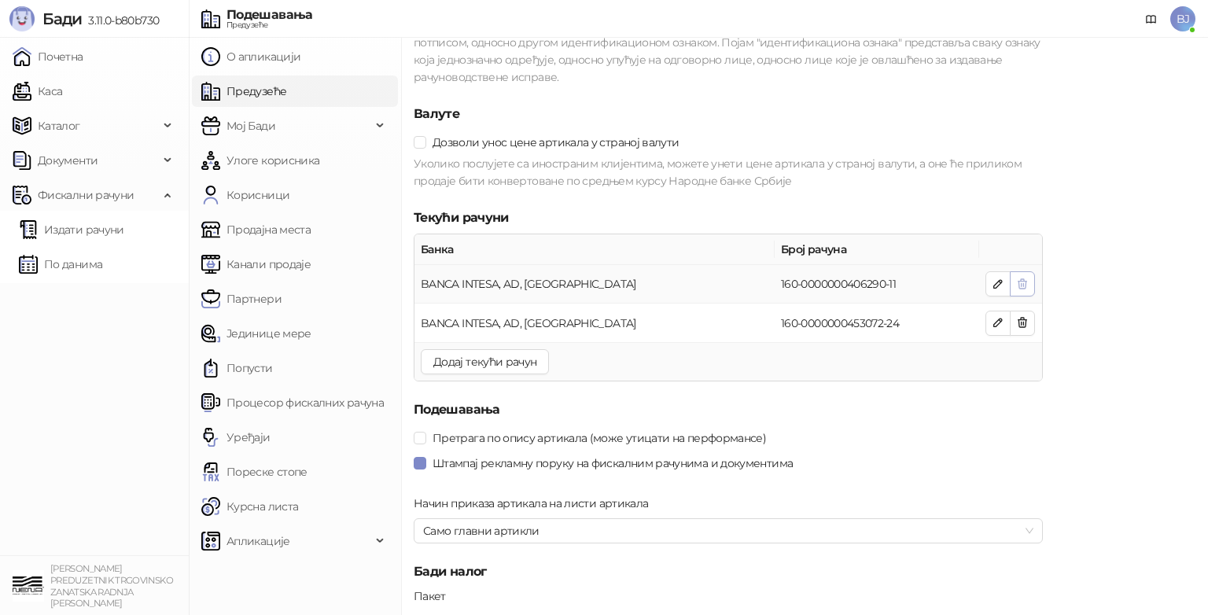
click at [1023, 280] on icon "button" at bounding box center [1023, 283] width 9 height 9
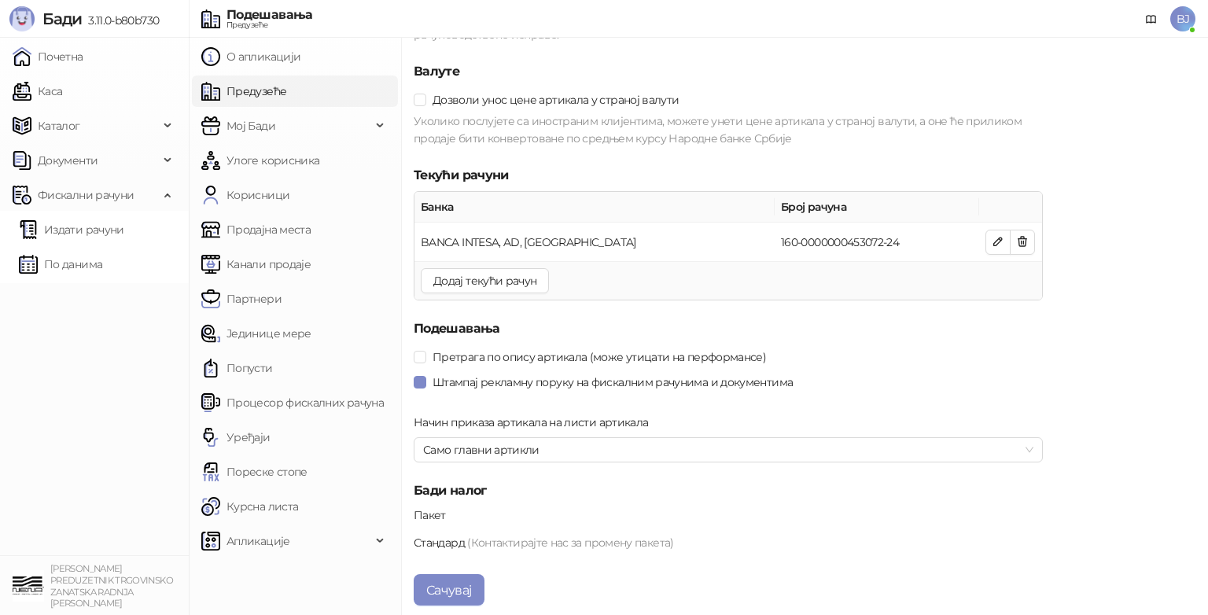
scroll to position [1560, 0]
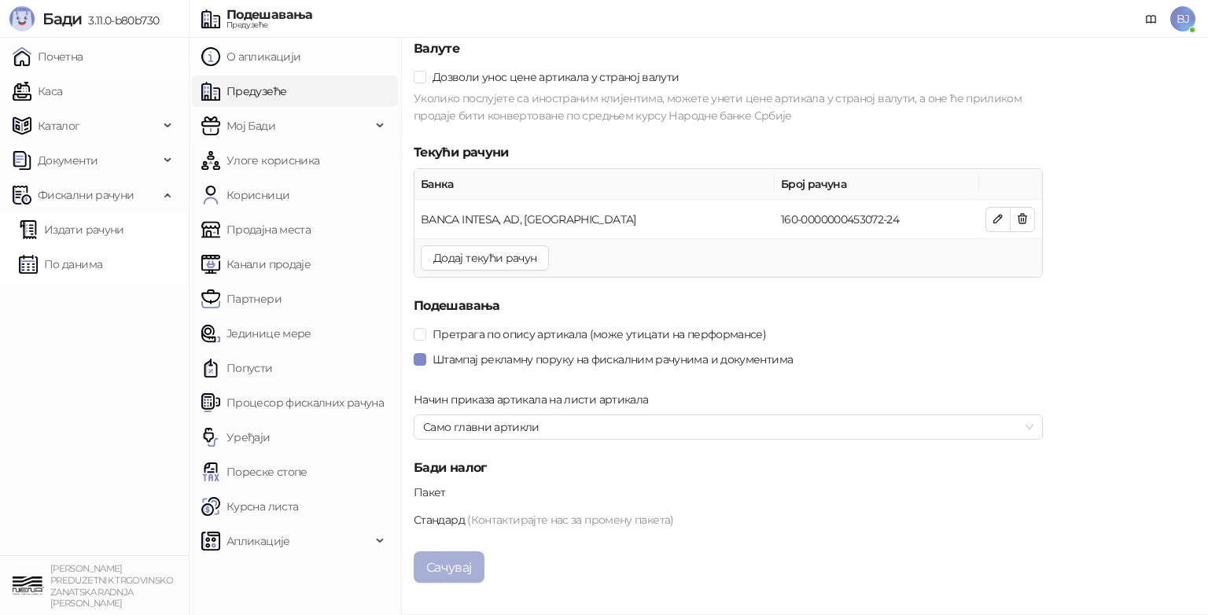
click at [440, 566] on button "Сачувај" at bounding box center [449, 566] width 71 height 31
click at [88, 231] on link "Издати рачуни" at bounding box center [71, 229] width 105 height 31
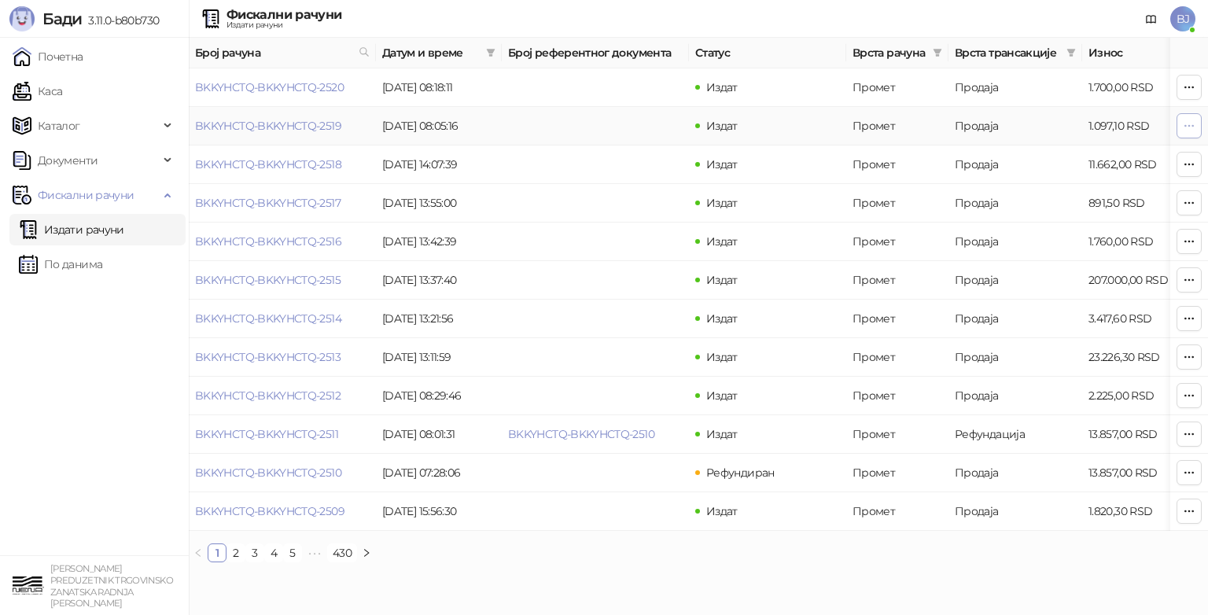
click at [1188, 126] on icon "button" at bounding box center [1189, 126] width 13 height 13
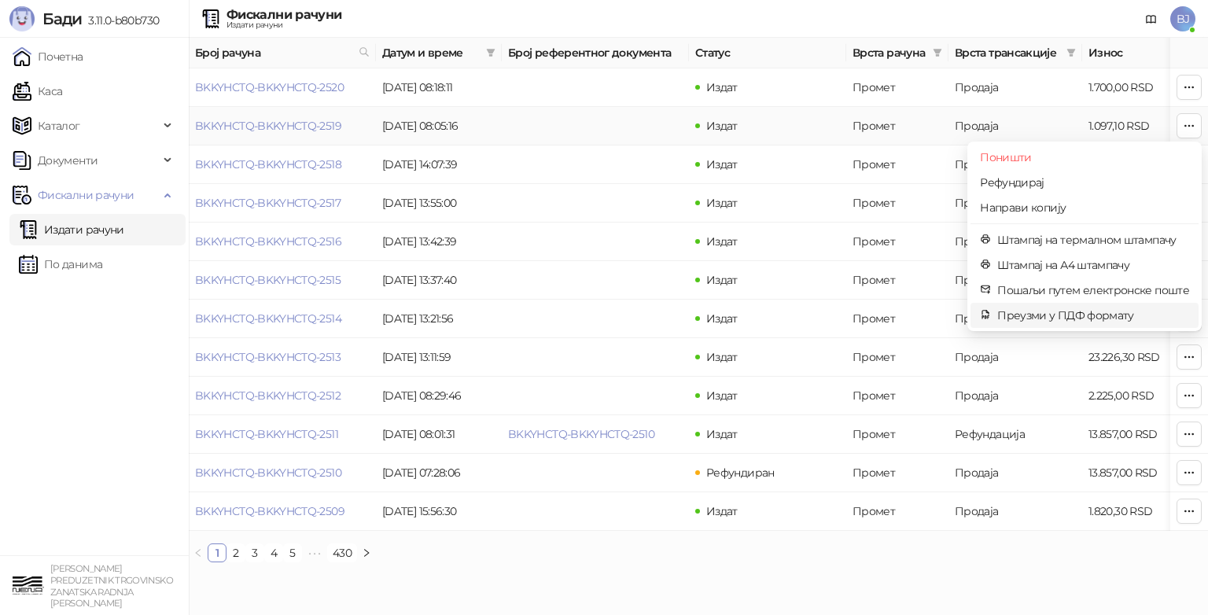
click at [1082, 314] on span "Преузми у ПДФ формату" at bounding box center [1094, 315] width 192 height 17
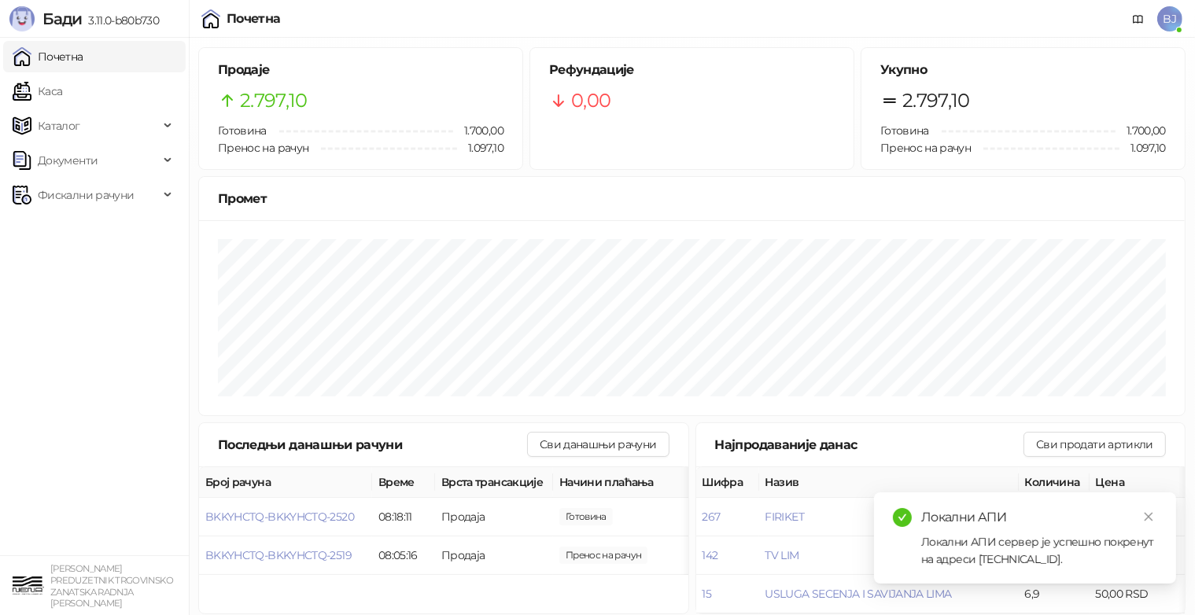
click at [1158, 516] on div "Локални АПИ Локални АПИ сервер је успешно покренут на адреси [TECHNICAL_ID]." at bounding box center [1025, 537] width 302 height 91
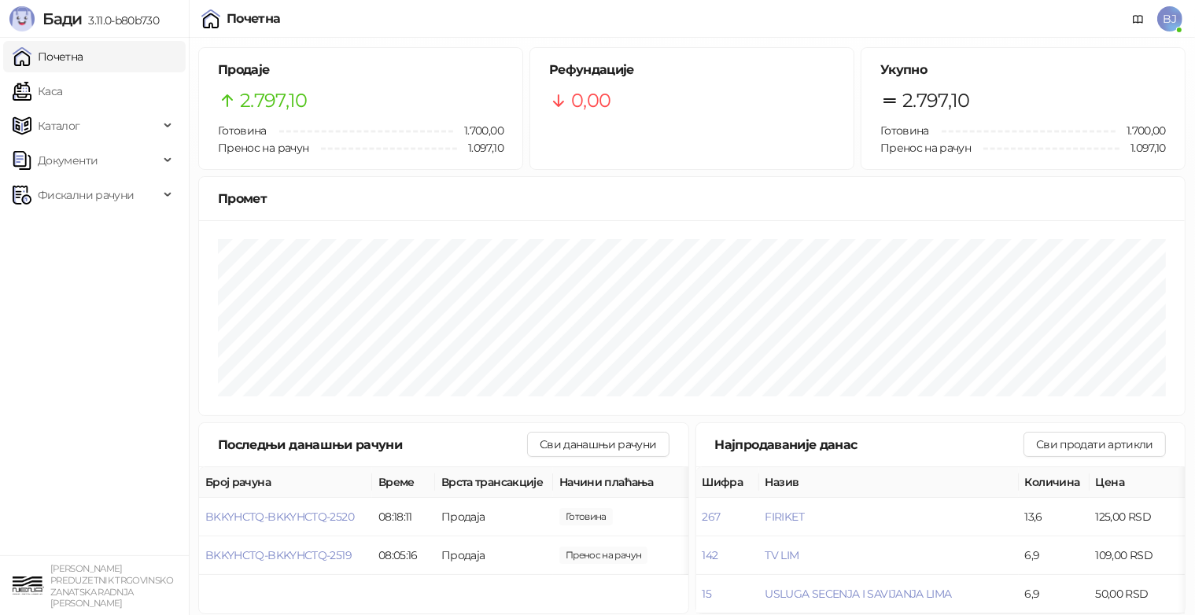
click at [1170, 15] on span "BJ" at bounding box center [1169, 18] width 25 height 25
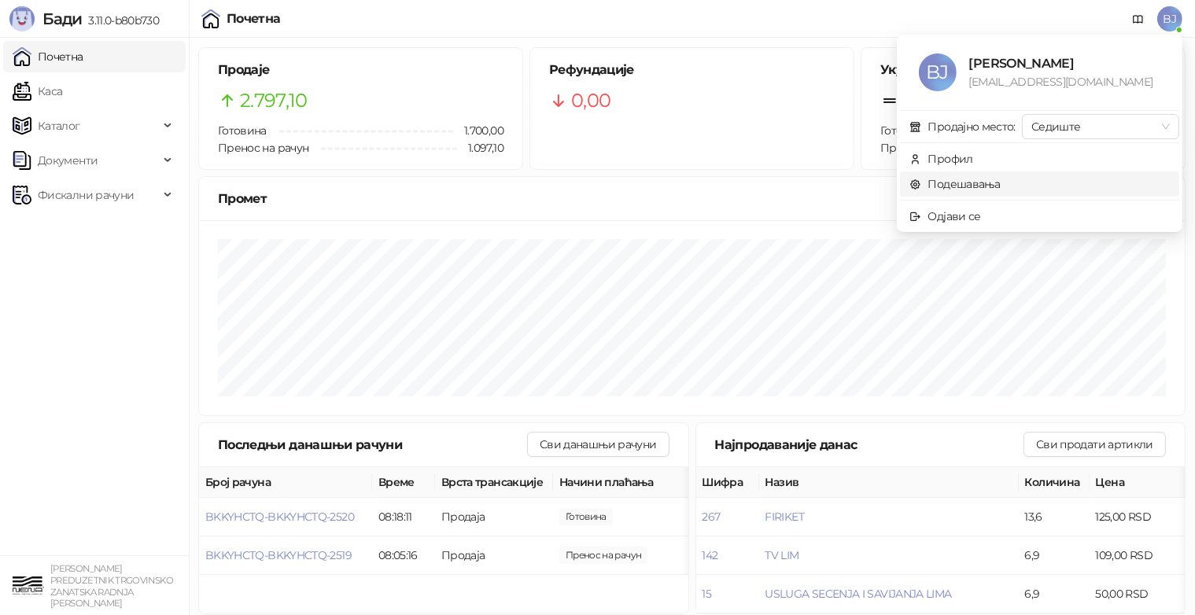
click at [968, 182] on link "Подешавања" at bounding box center [954, 184] width 91 height 14
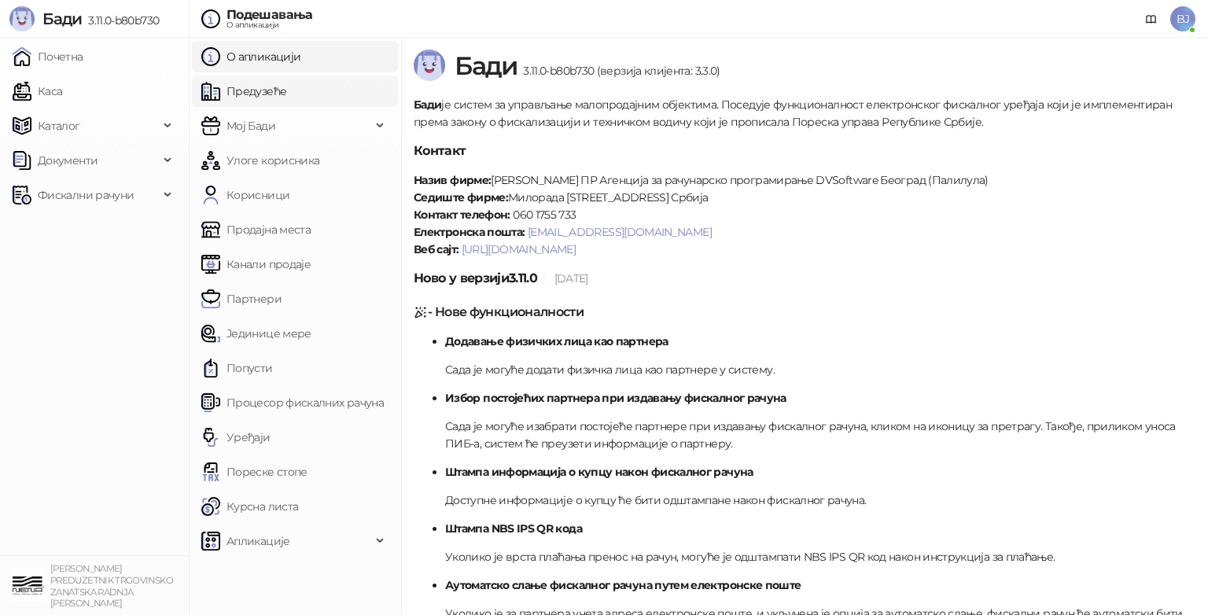
click at [256, 87] on link "Предузеће" at bounding box center [243, 91] width 85 height 31
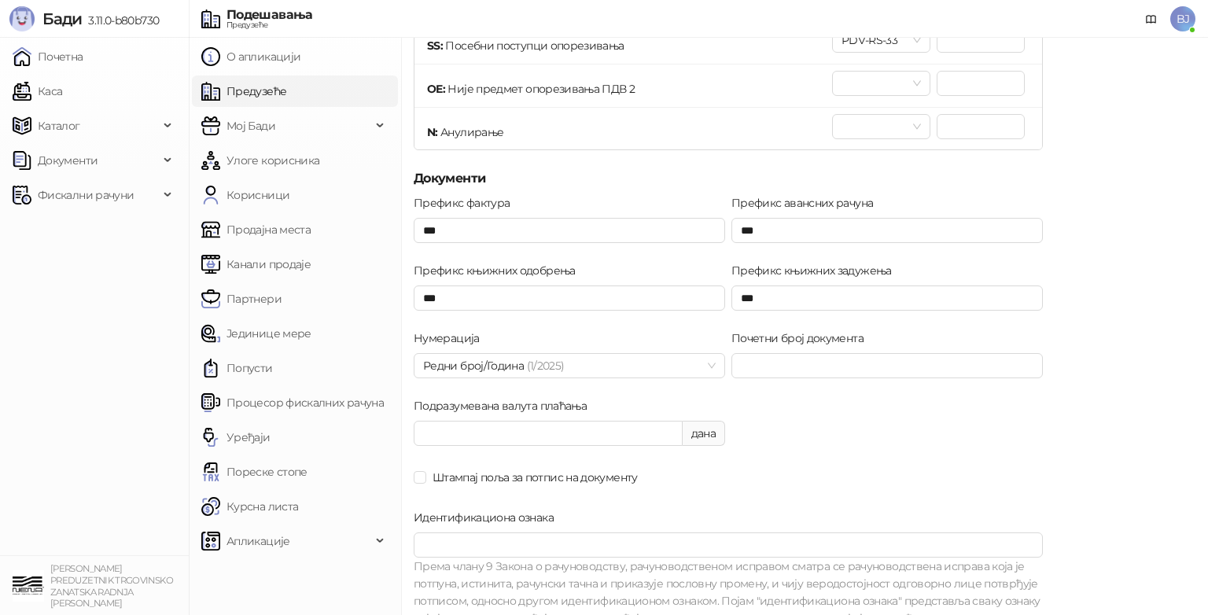
scroll to position [931, 0]
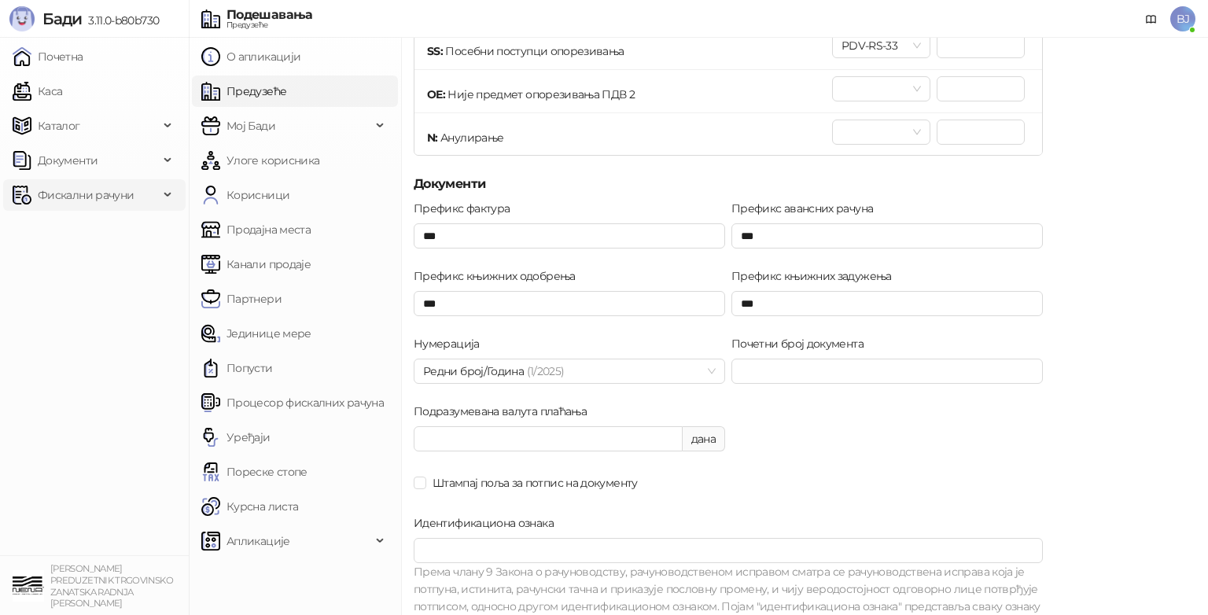
click at [60, 195] on span "Фискални рачуни" at bounding box center [86, 194] width 96 height 31
click at [92, 224] on link "Издати рачуни" at bounding box center [71, 229] width 105 height 31
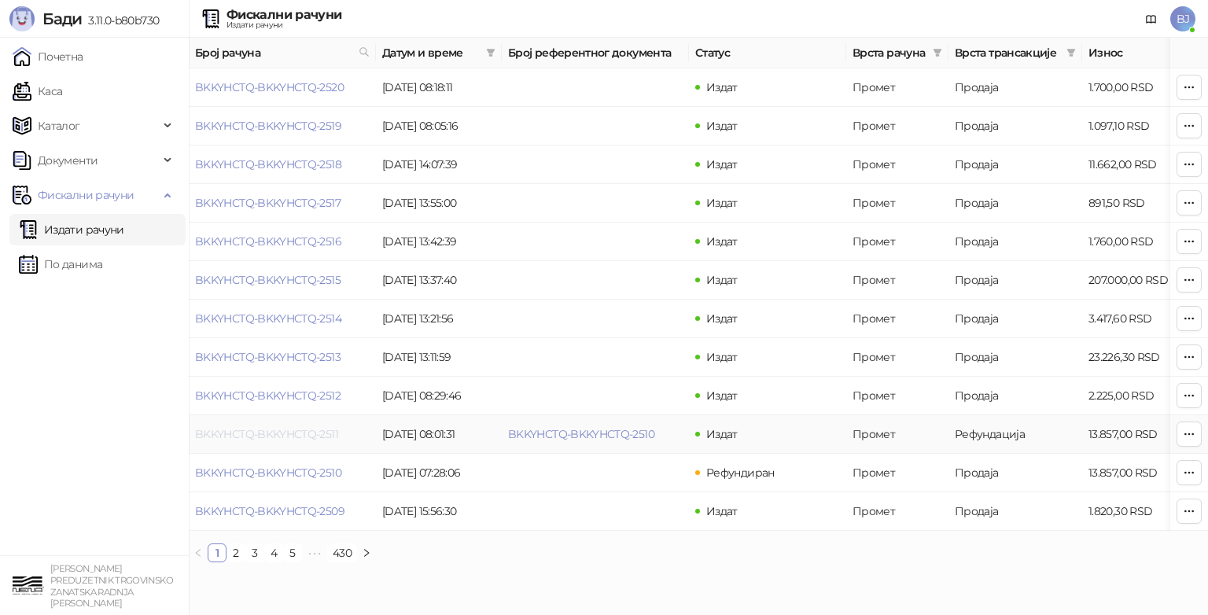
click at [267, 437] on link "BKKYHCTQ-BKKYHCTQ-2511" at bounding box center [266, 434] width 143 height 14
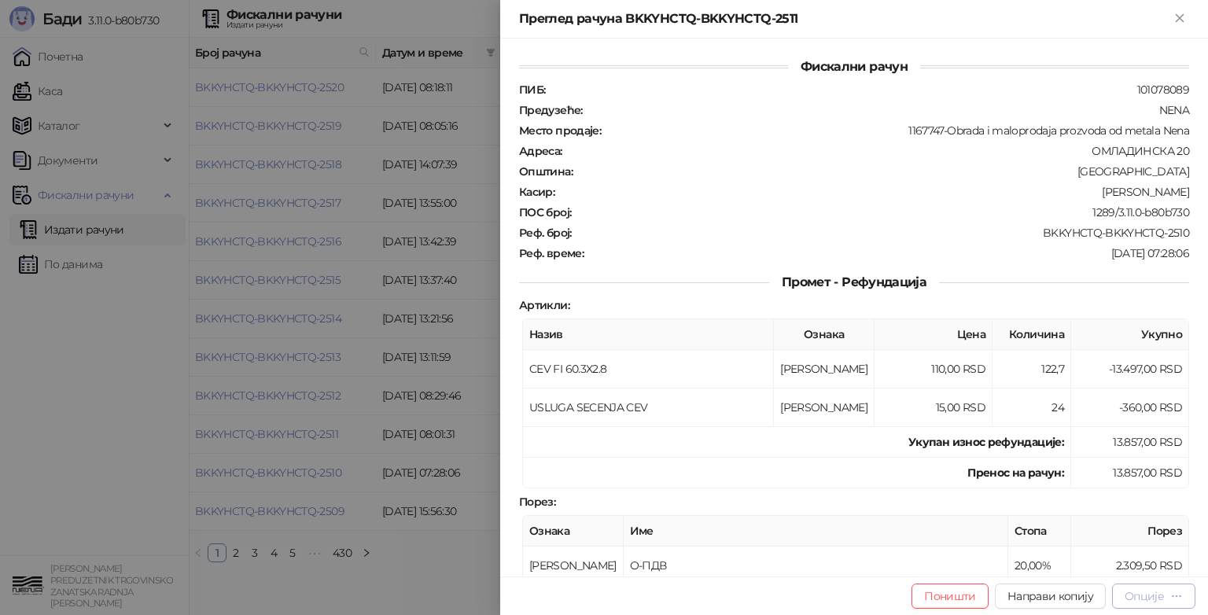
click at [1174, 595] on icon "button" at bounding box center [1177, 596] width 13 height 13
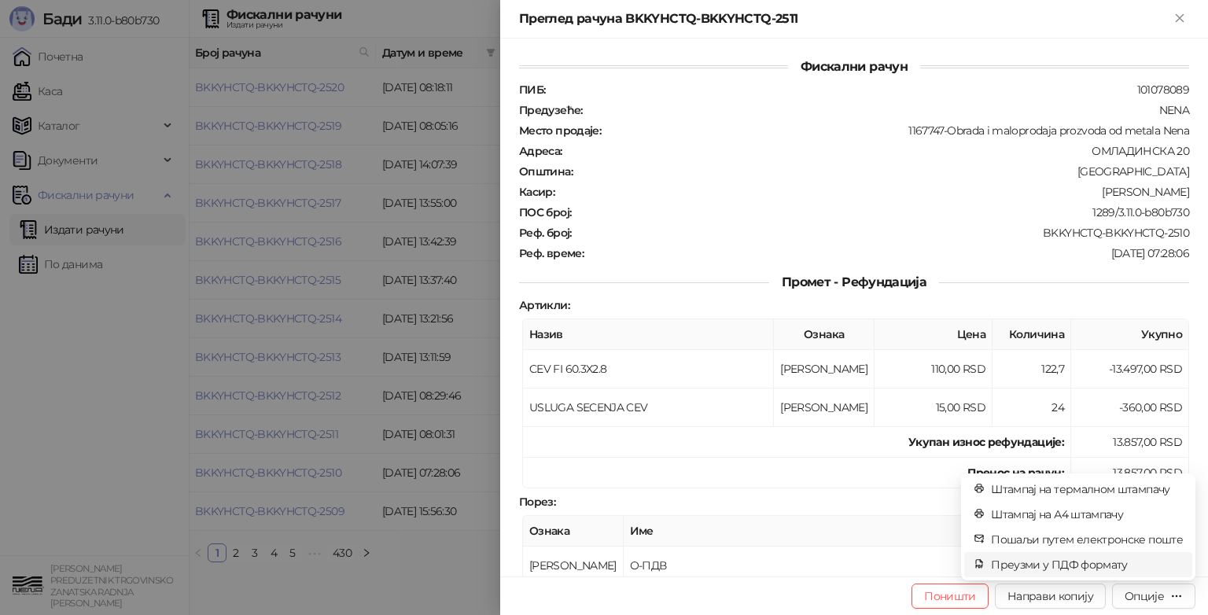
click at [1037, 564] on span "Преузми у ПДФ формату" at bounding box center [1087, 564] width 192 height 17
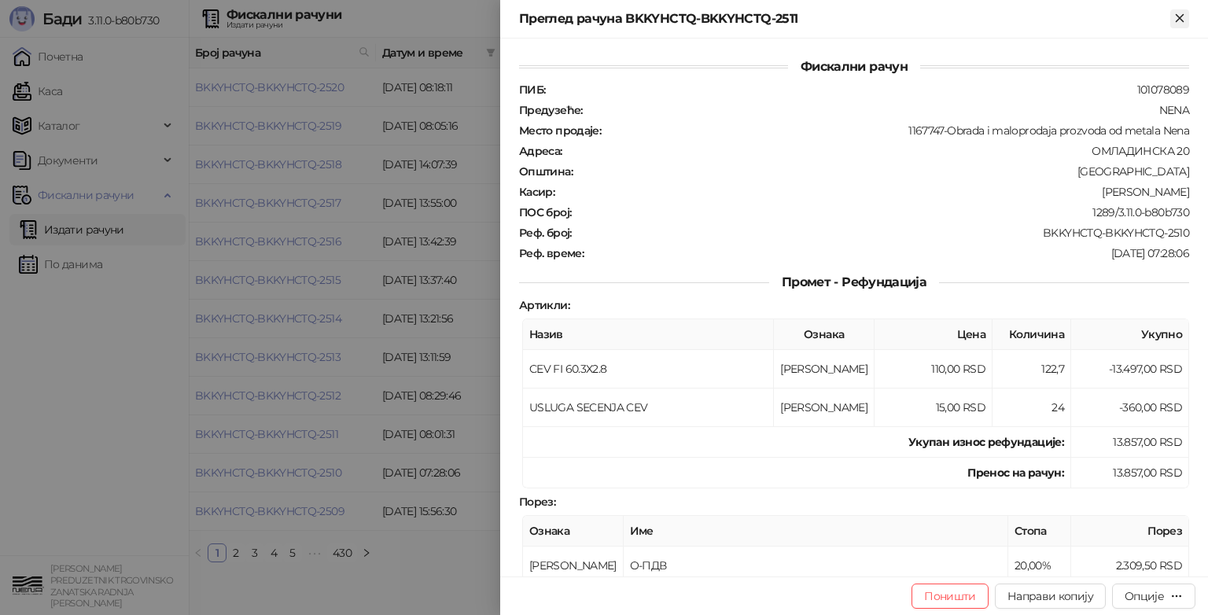
drag, startPoint x: 1176, startPoint y: 17, endPoint x: 1173, endPoint y: 25, distance: 9.2
click at [1176, 17] on icon "Close" at bounding box center [1180, 18] width 14 height 14
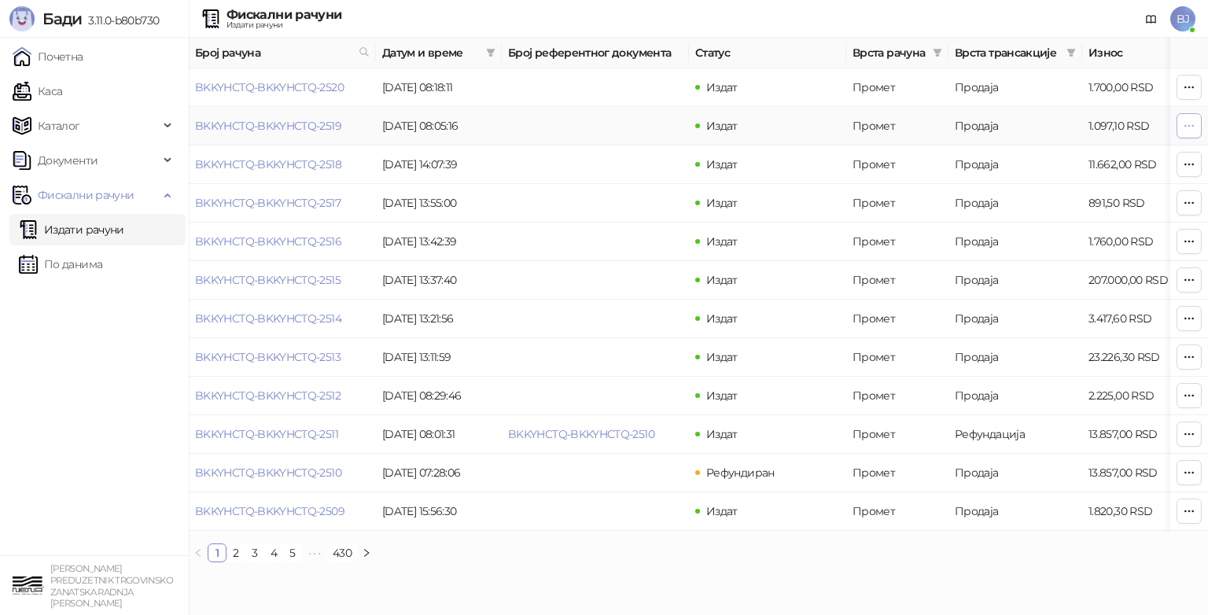
click at [1183, 124] on icon "button" at bounding box center [1189, 126] width 13 height 13
click at [566, 356] on td at bounding box center [595, 357] width 187 height 39
click at [1097, 281] on td "207.000,00 RSD" at bounding box center [1138, 280] width 110 height 39
click at [1191, 277] on icon "button" at bounding box center [1189, 280] width 13 height 13
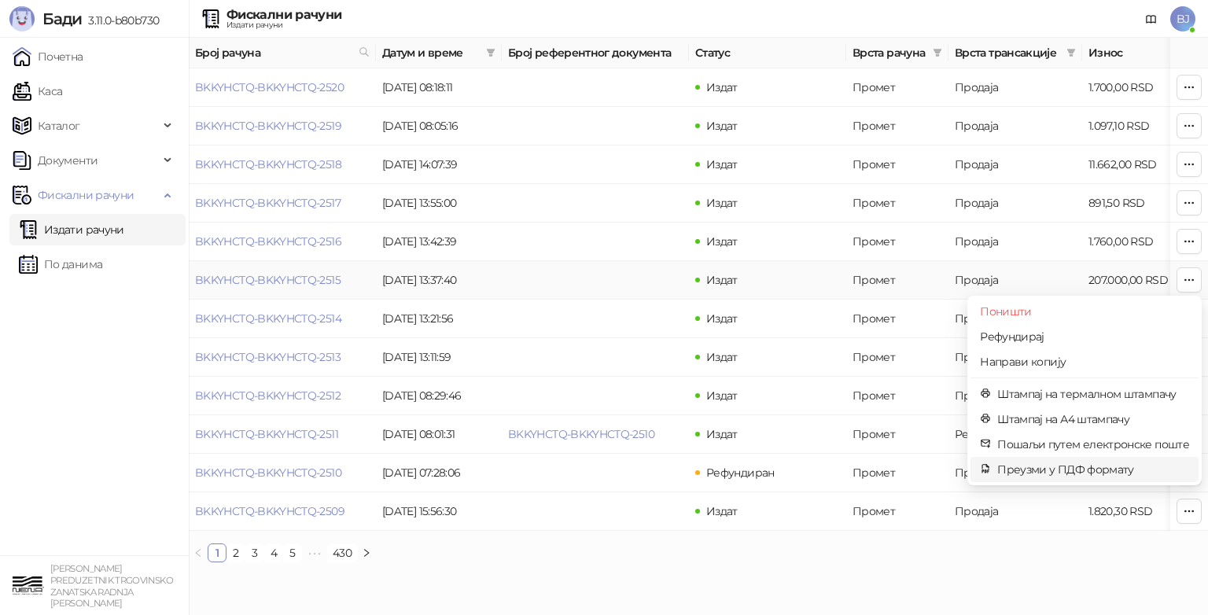
click at [1079, 467] on span "Преузми у ПДФ формату" at bounding box center [1094, 469] width 192 height 17
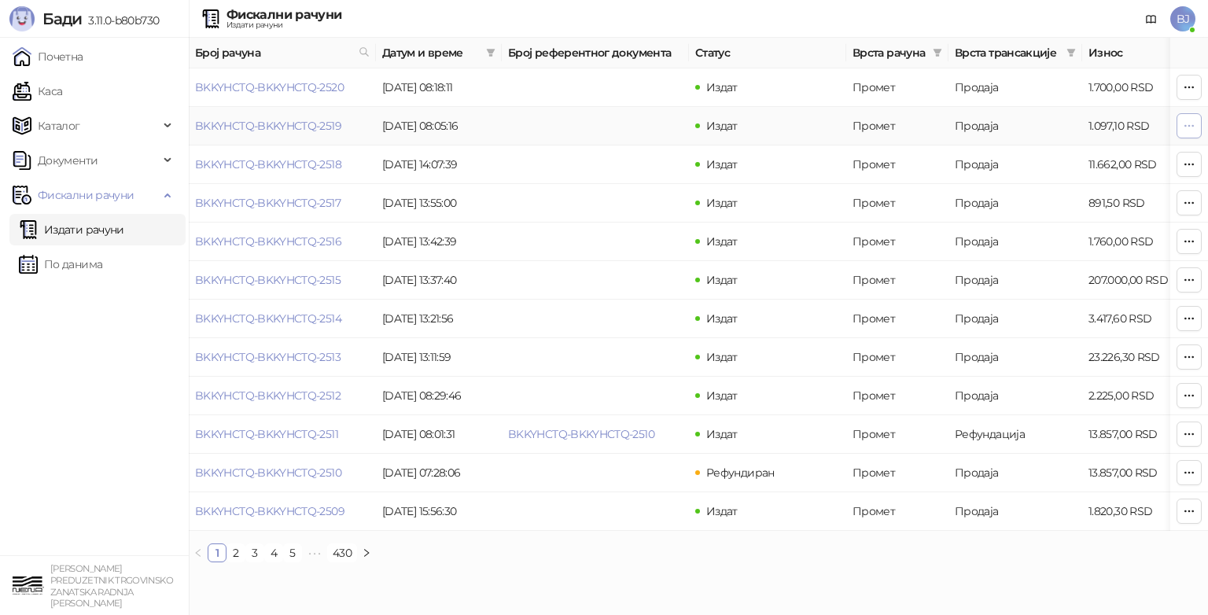
click at [1184, 126] on icon "button" at bounding box center [1189, 126] width 13 height 13
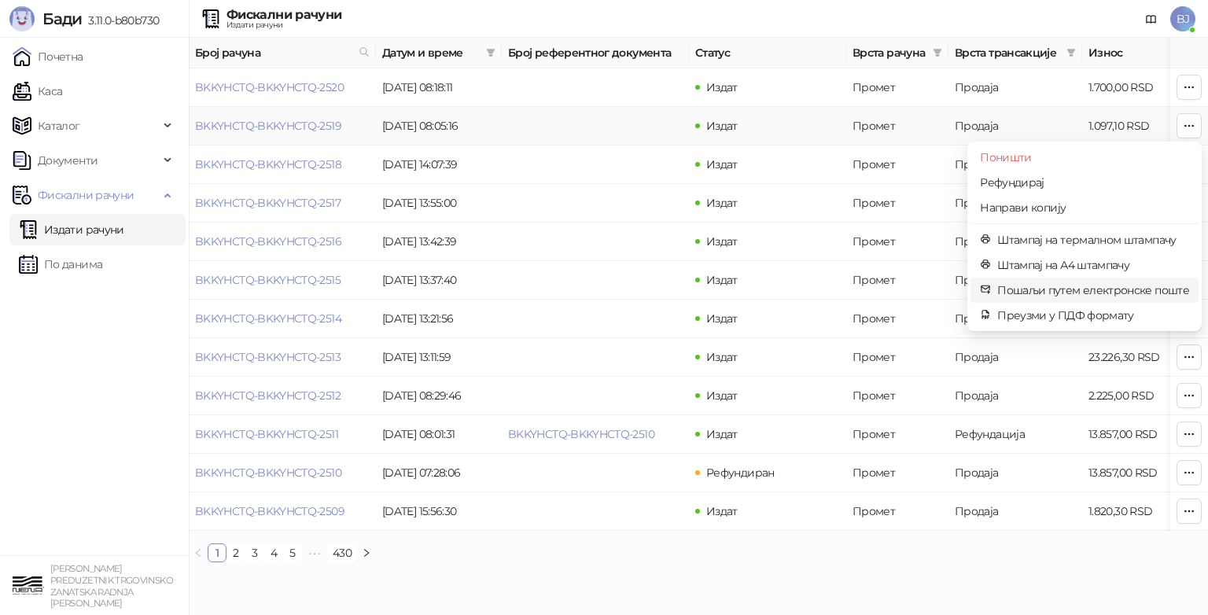
click at [1049, 288] on span "Пошаљи путем електронске поште" at bounding box center [1094, 290] width 192 height 17
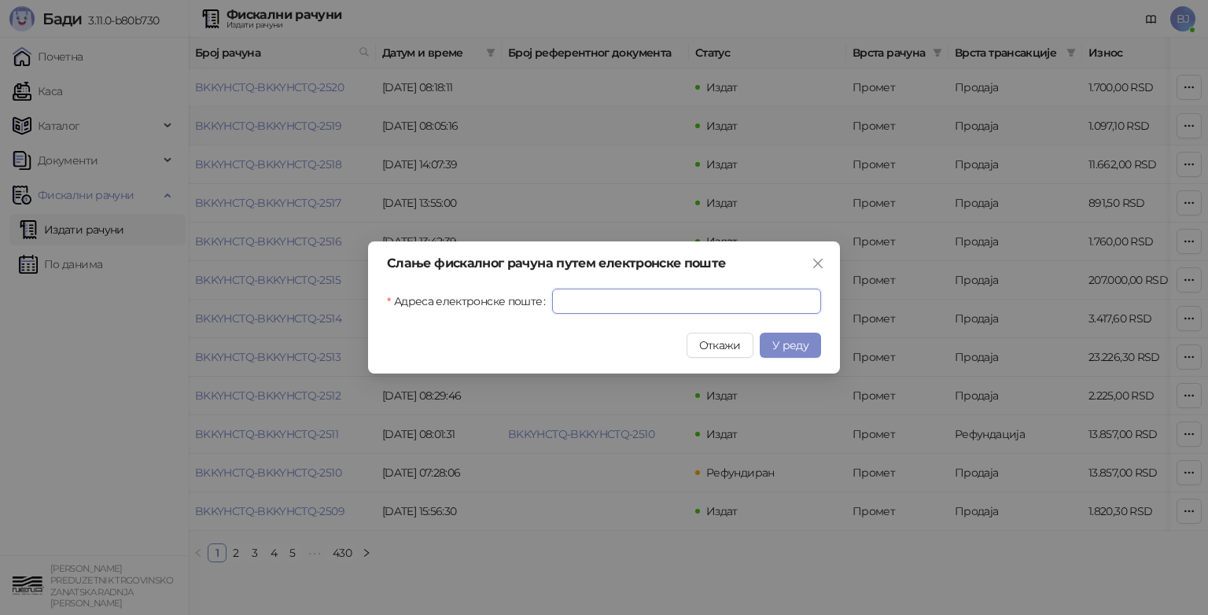
click at [585, 299] on input "Адреса електронске поште" at bounding box center [686, 301] width 269 height 25
type input "**********"
click at [792, 343] on span "У реду" at bounding box center [791, 345] width 36 height 14
